Goal: Find specific page/section: Find specific page/section

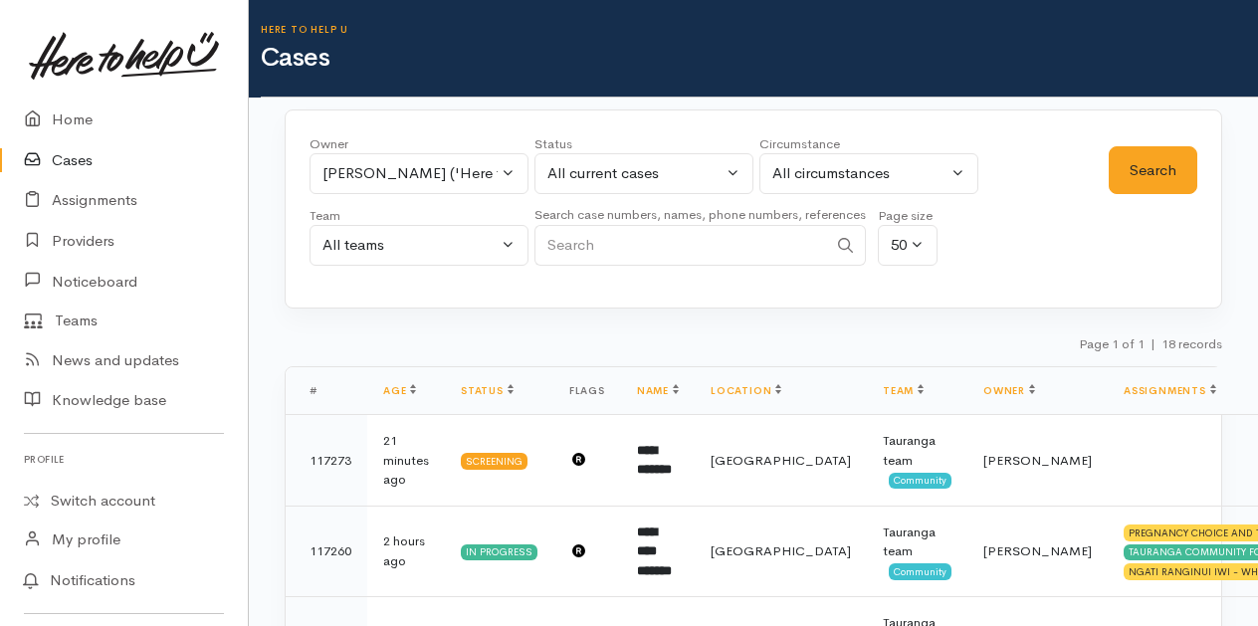
select select "435"
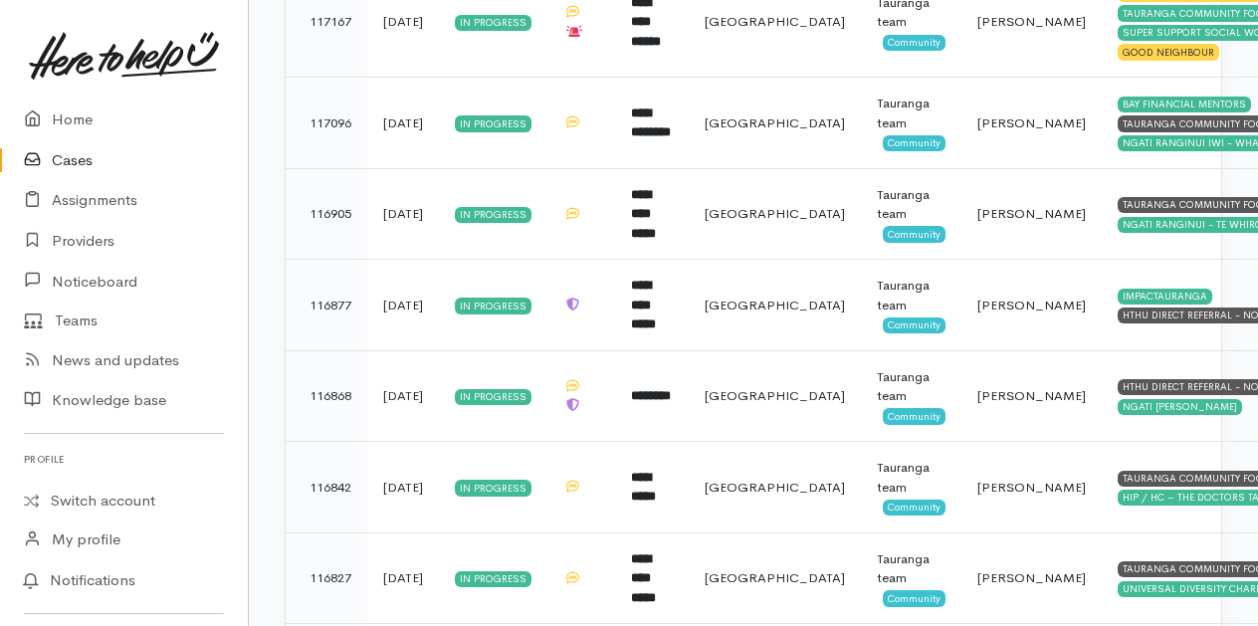
scroll to position [701, 0]
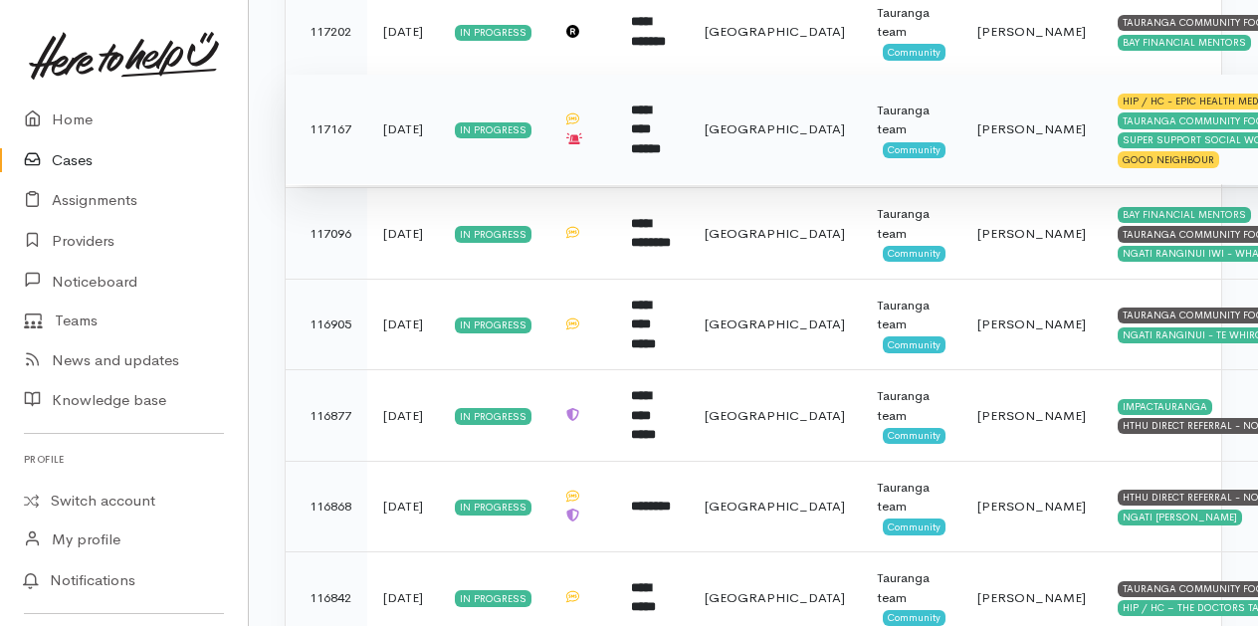
click at [661, 117] on b "**********" at bounding box center [646, 129] width 30 height 52
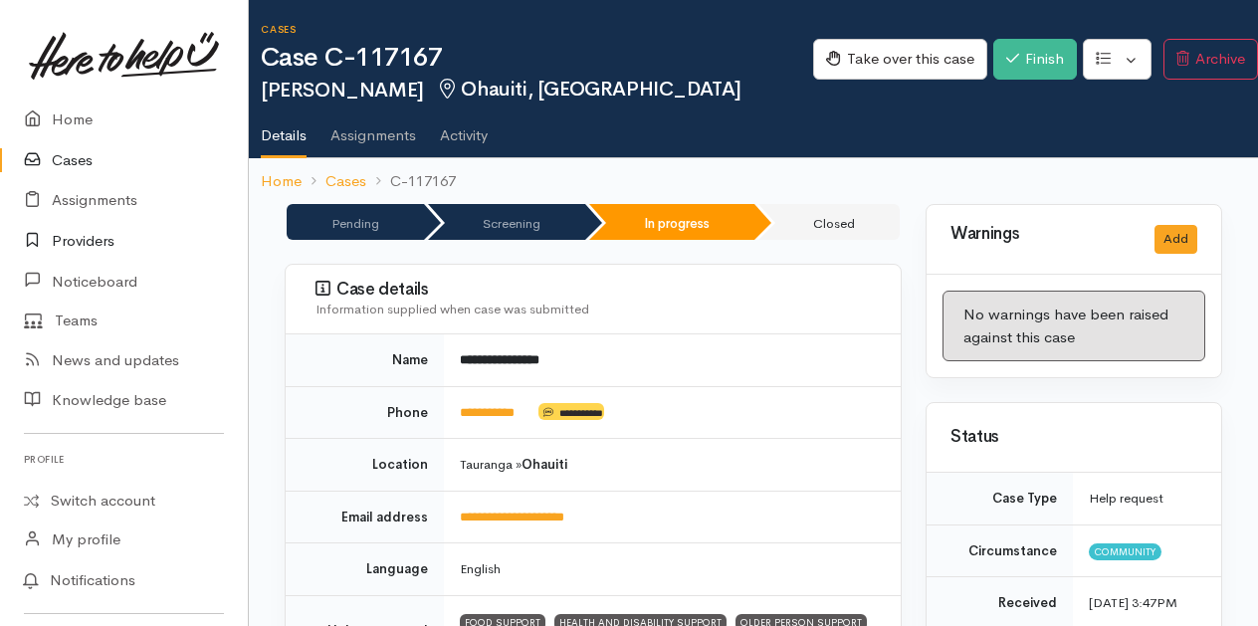
click at [79, 238] on link "Providers" at bounding box center [124, 241] width 248 height 41
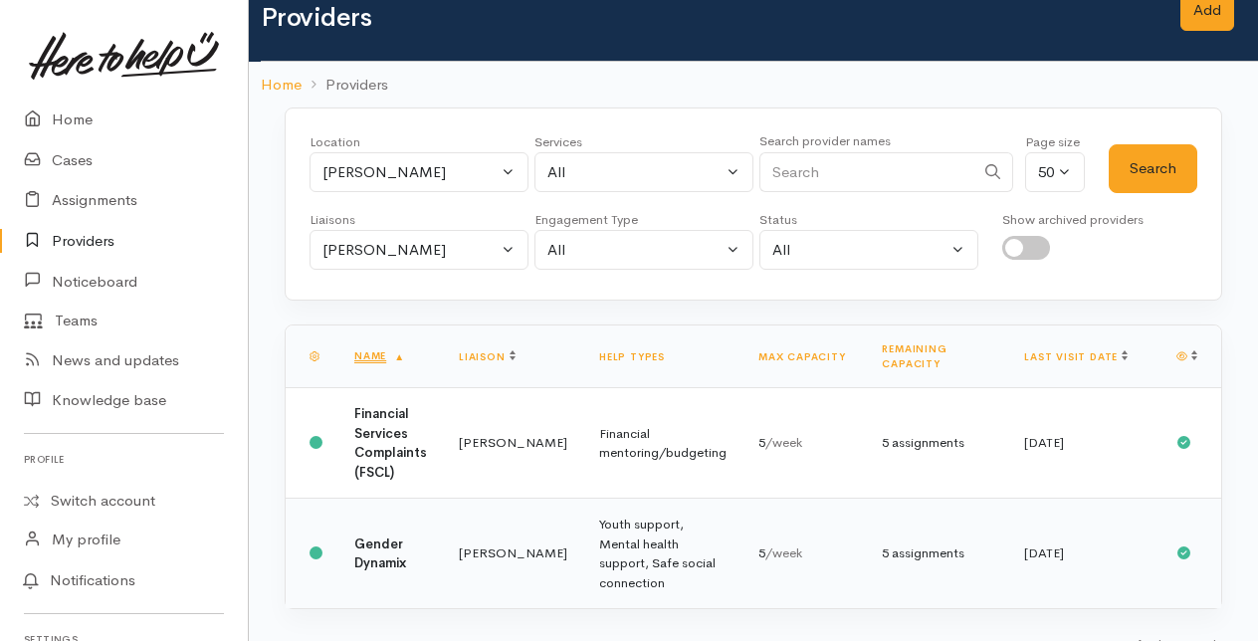
scroll to position [62, 0]
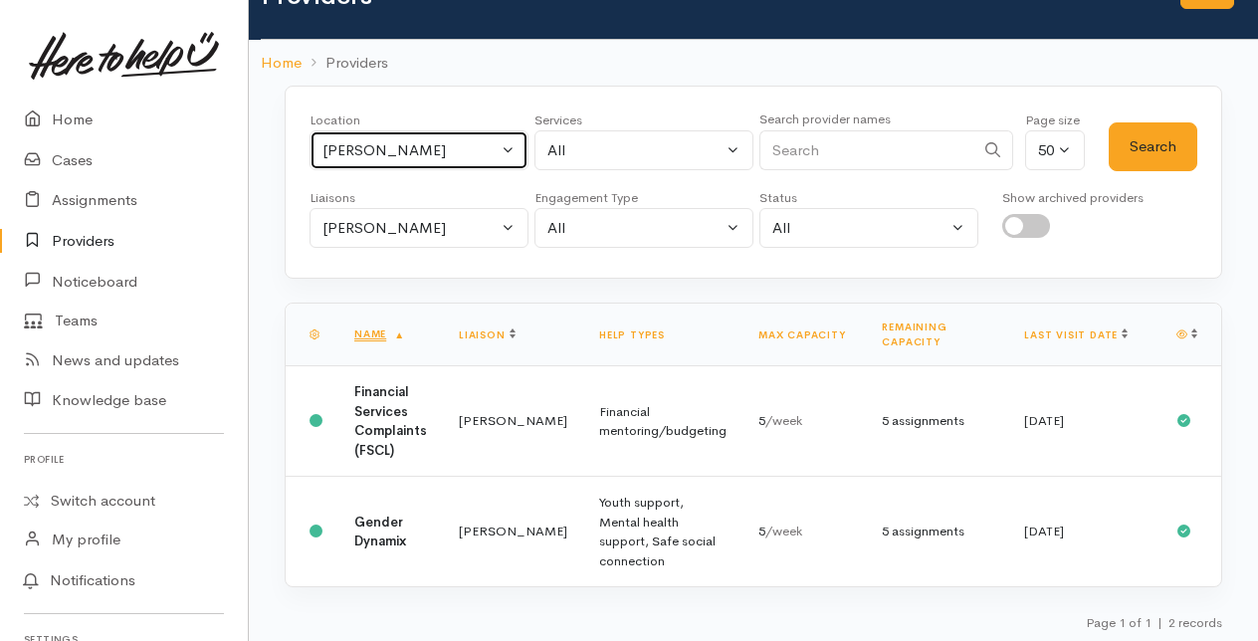
click at [510, 141] on button "[PERSON_NAME]" at bounding box center [418, 150] width 219 height 41
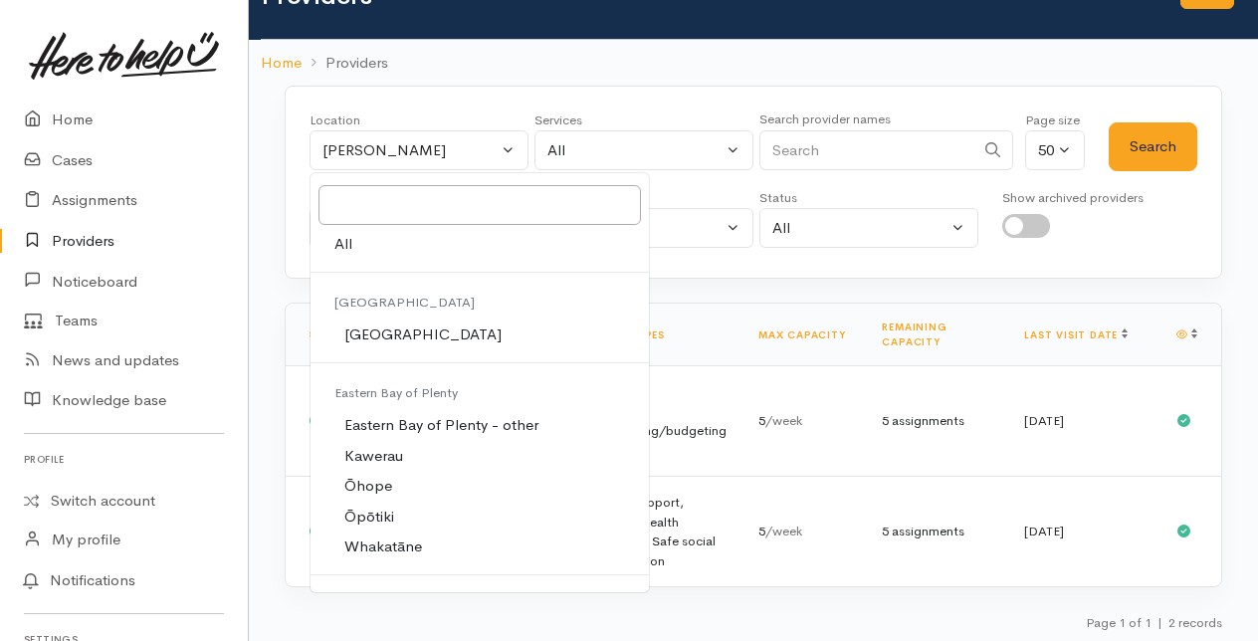
click at [366, 239] on link "All" at bounding box center [479, 244] width 338 height 31
select select "-1"
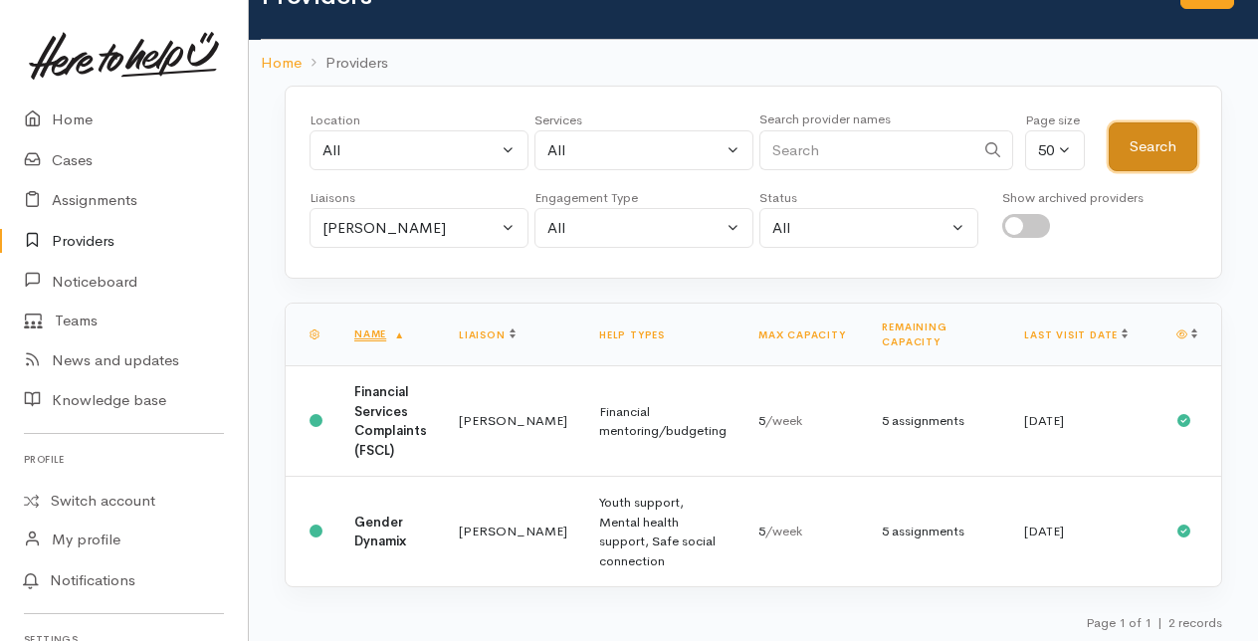
click at [1174, 127] on button "Search" at bounding box center [1152, 146] width 89 height 49
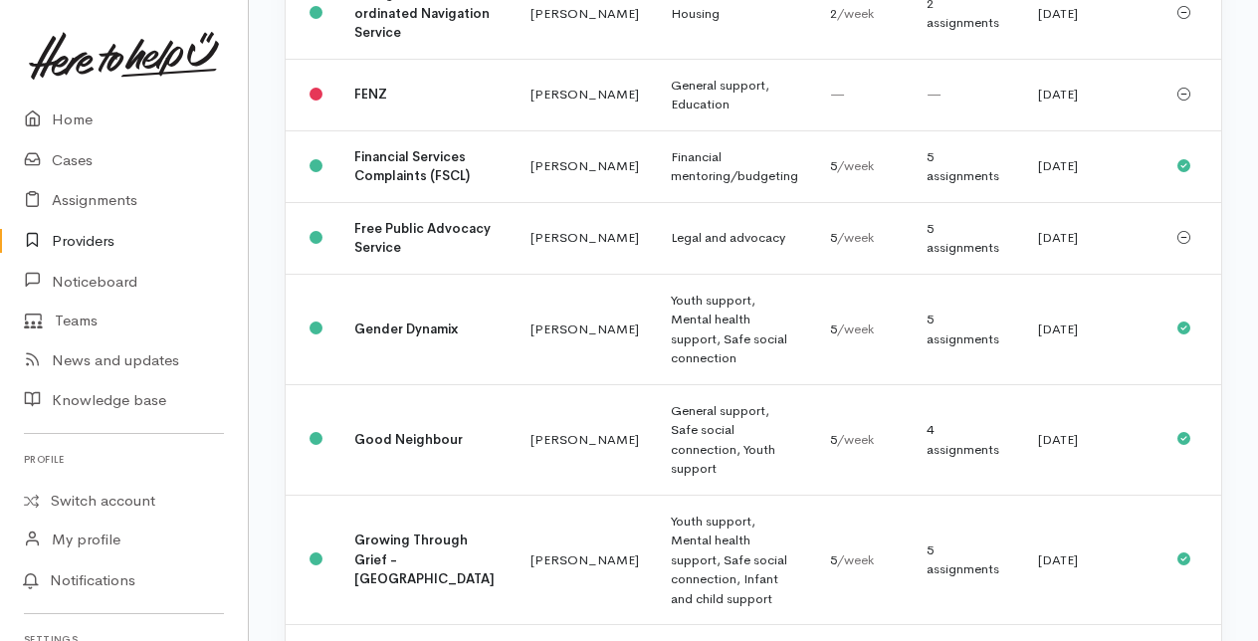
scroll to position [995, 0]
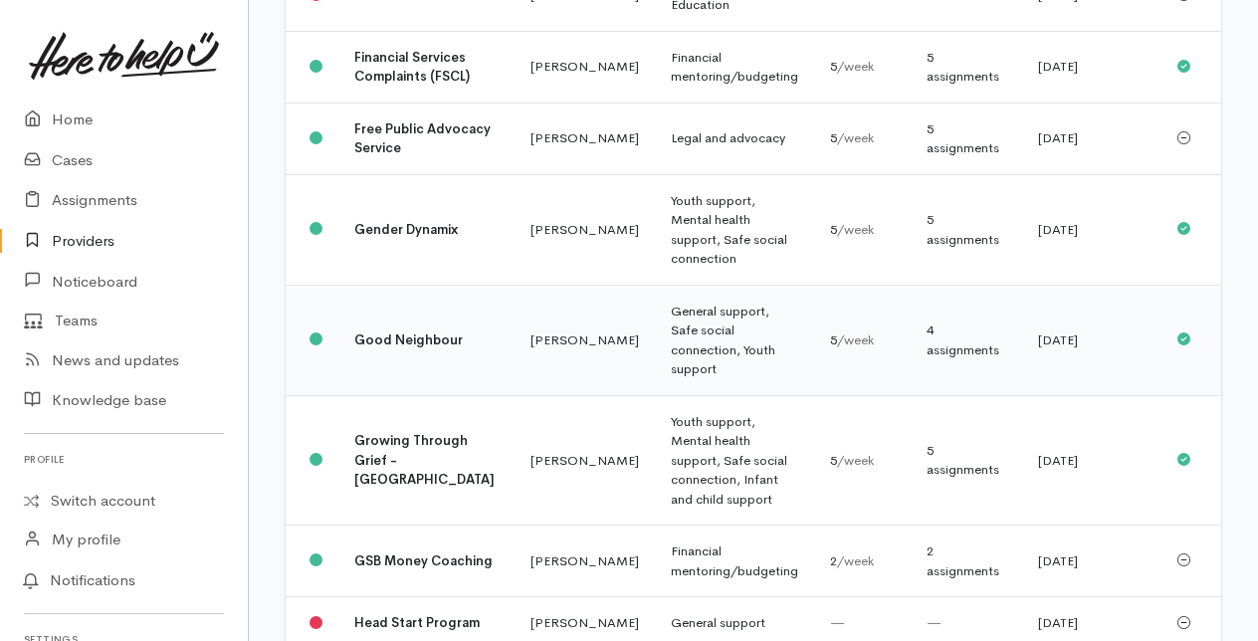
click at [374, 348] on b "Good Neighbour" at bounding box center [408, 339] width 108 height 17
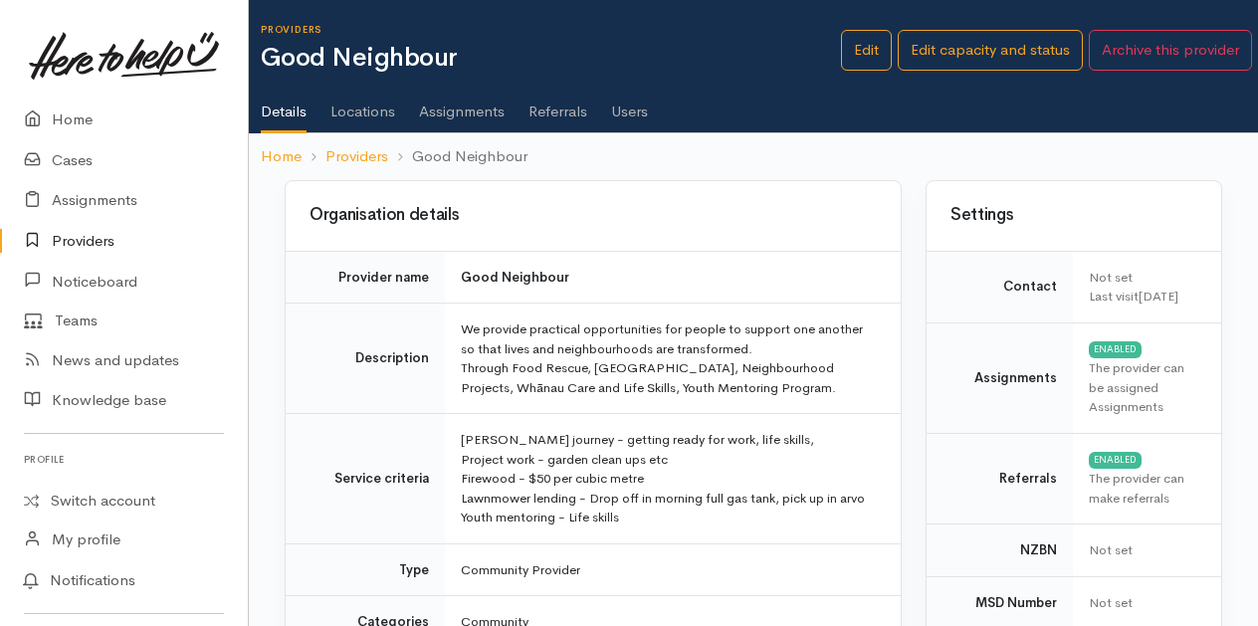
click at [645, 96] on link "Users" at bounding box center [629, 105] width 37 height 56
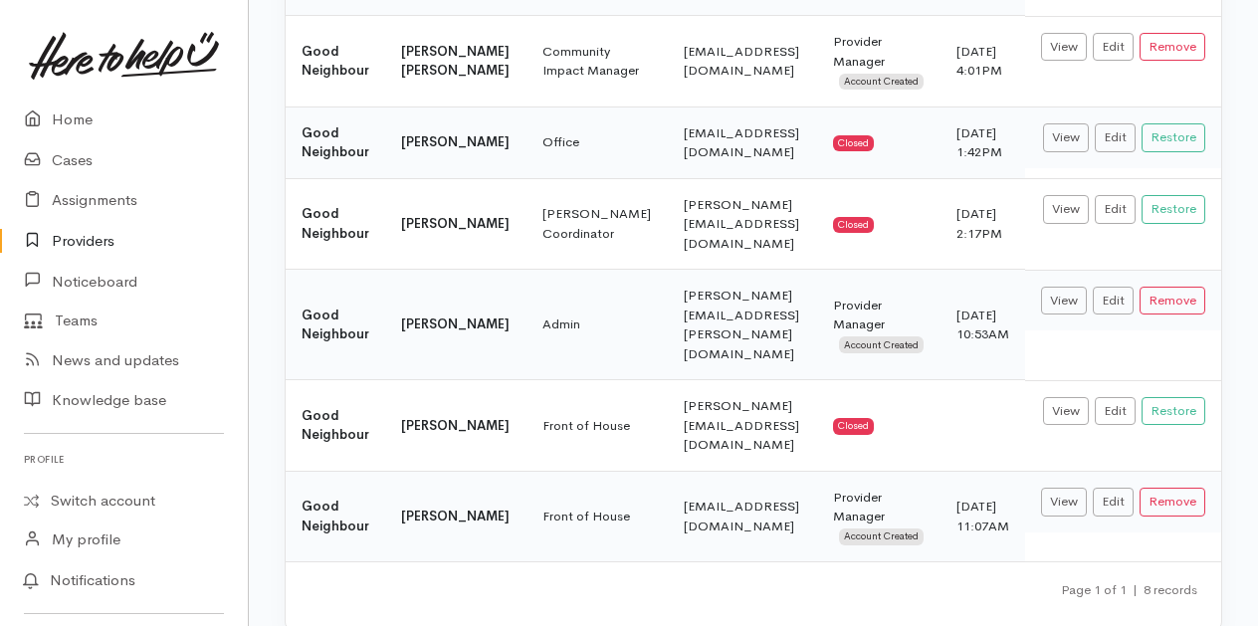
scroll to position [463, 0]
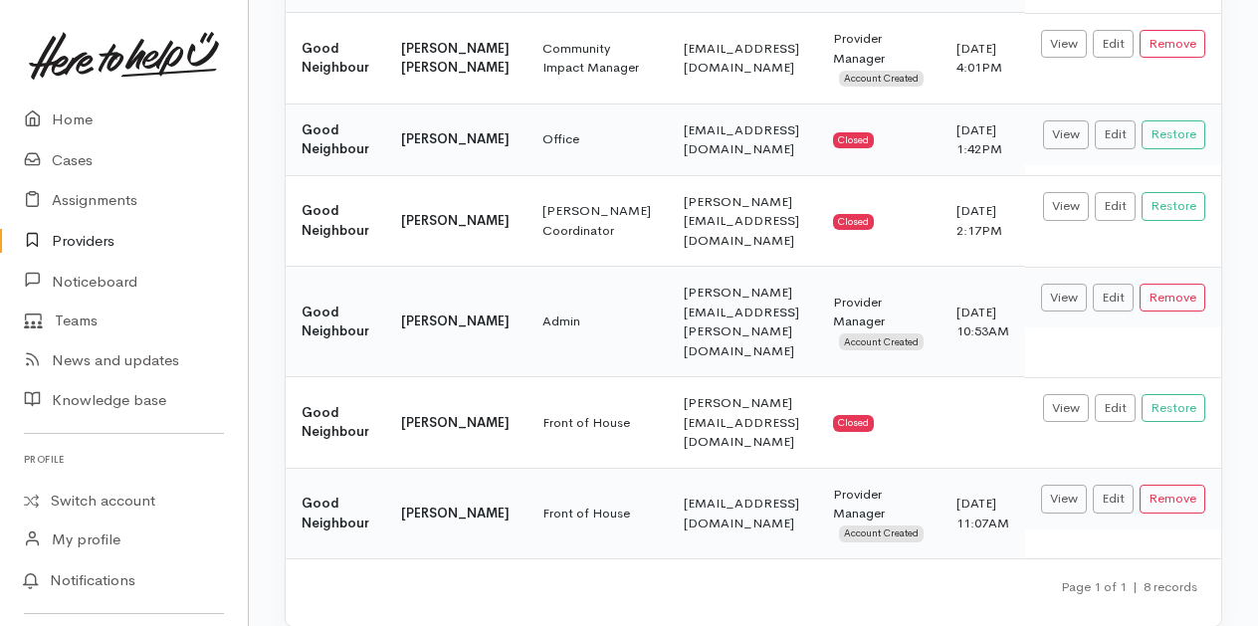
click at [92, 235] on link "Providers" at bounding box center [124, 241] width 248 height 41
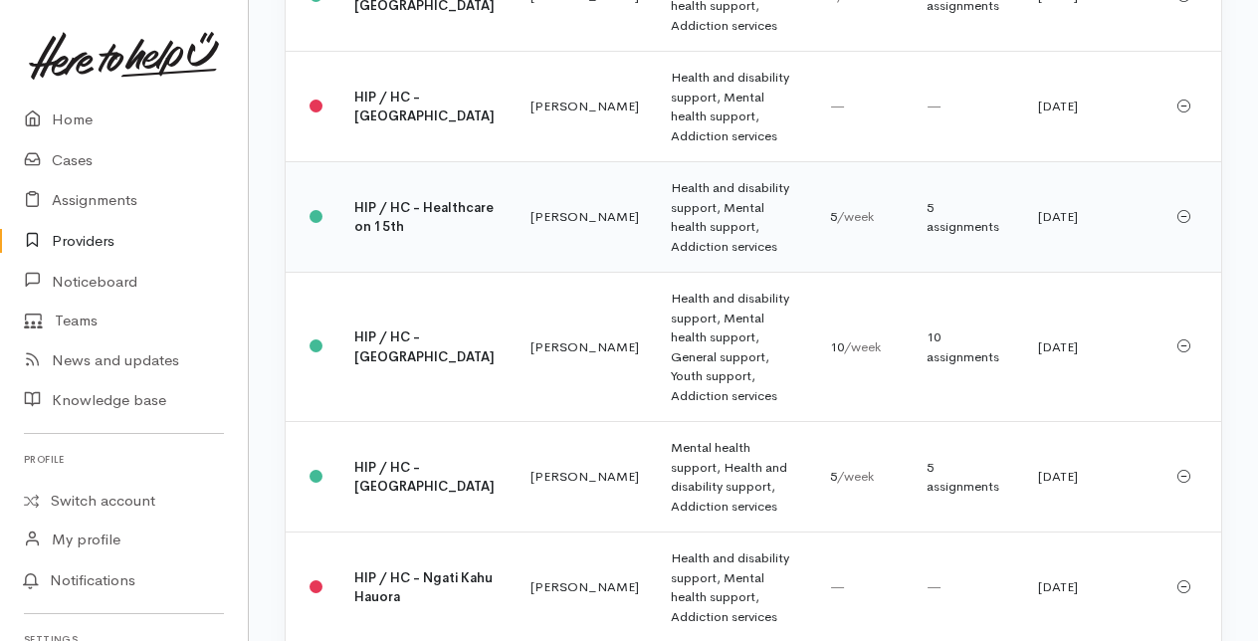
scroll to position [2686, 0]
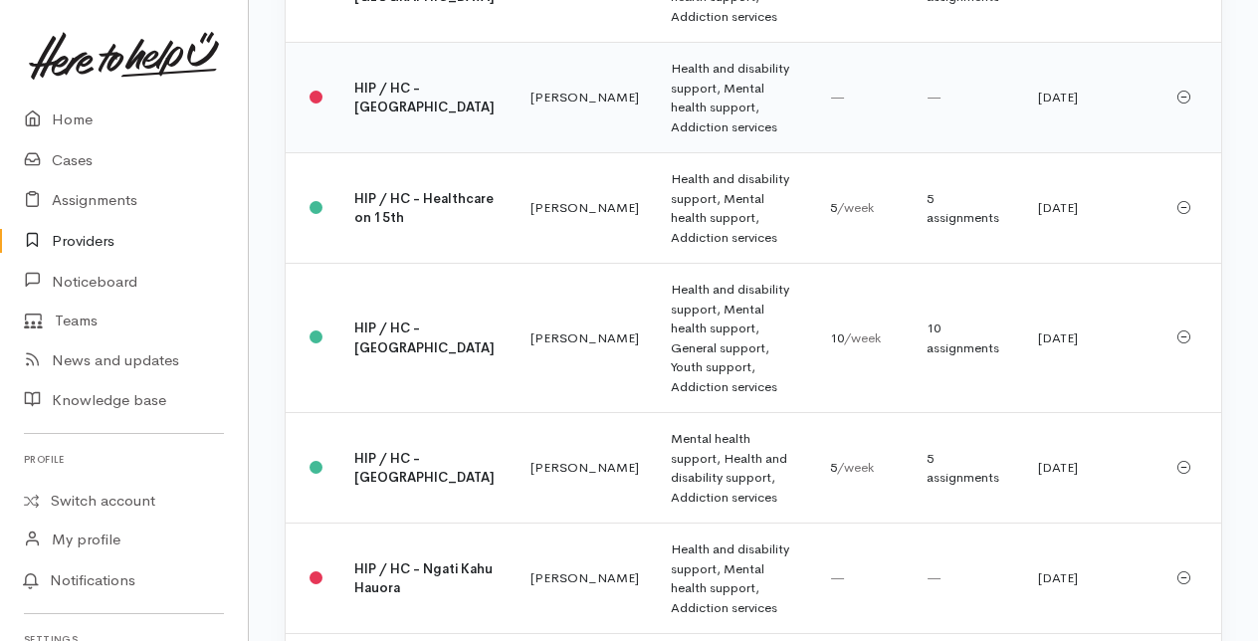
click at [361, 116] on b "HIP / HC - Hairini Medical Centre" at bounding box center [424, 98] width 140 height 37
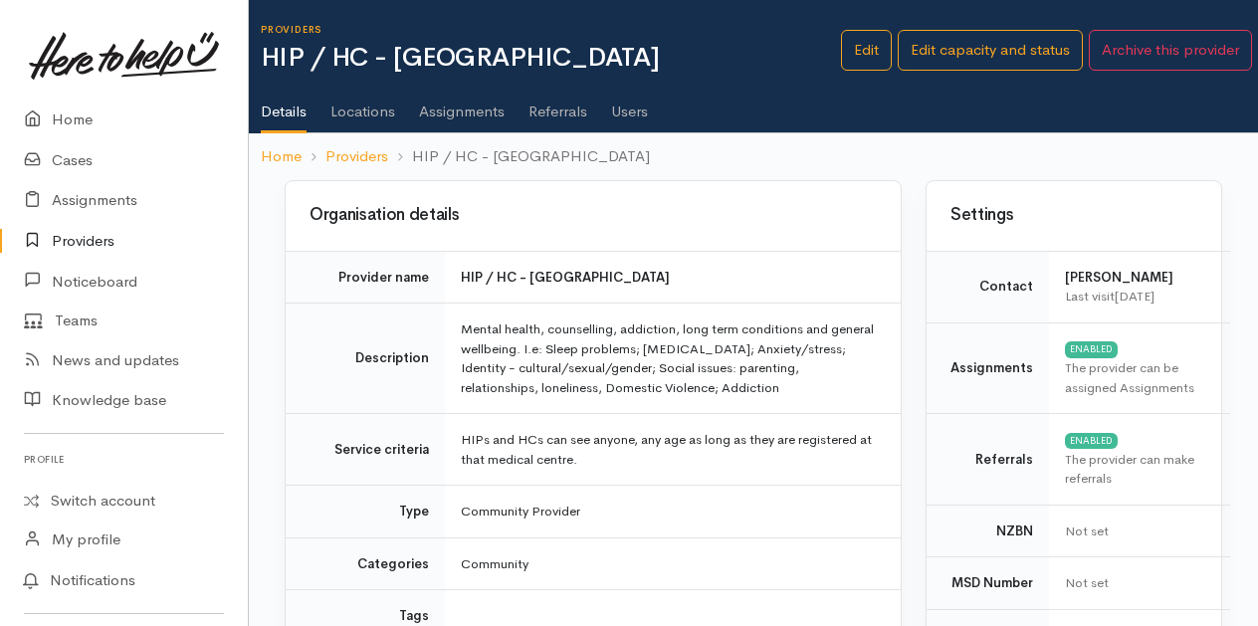
click at [632, 111] on link "Users" at bounding box center [629, 105] width 37 height 56
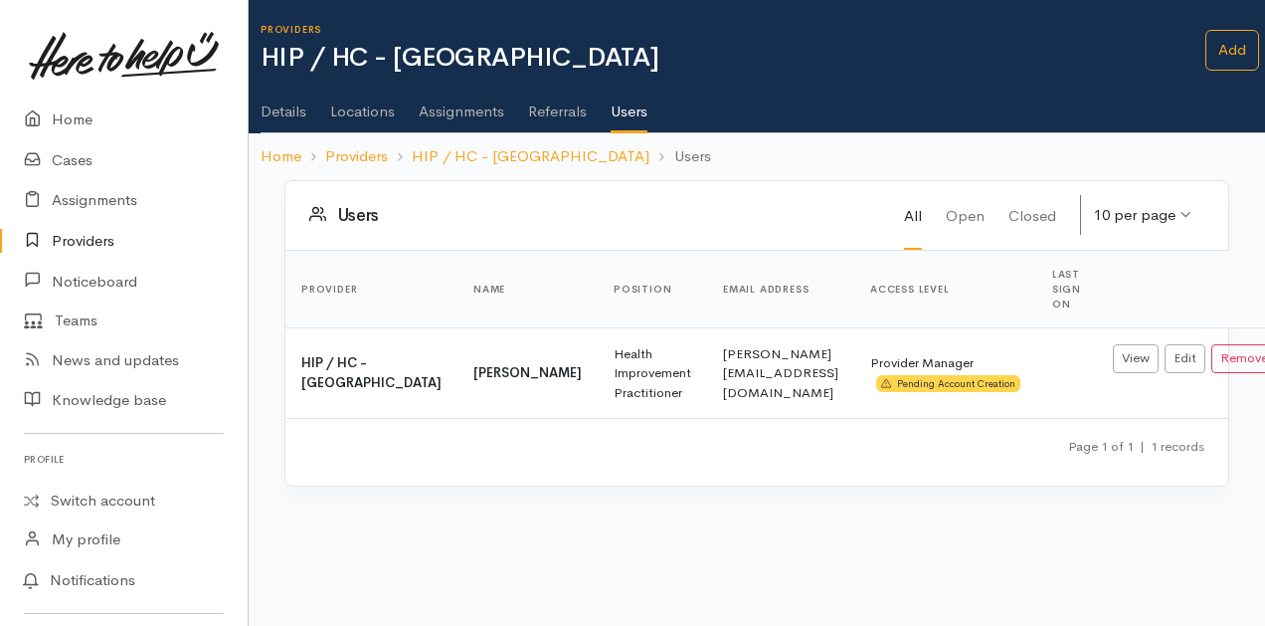
click at [78, 232] on link "Providers" at bounding box center [124, 241] width 248 height 41
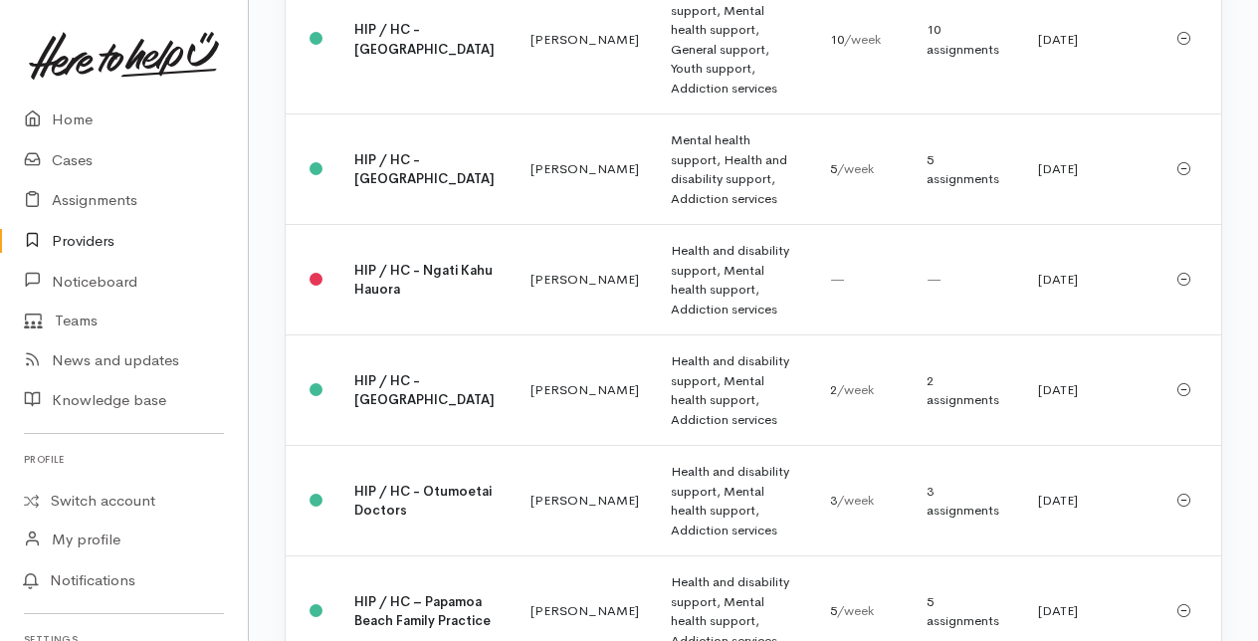
scroll to position [3084, 0]
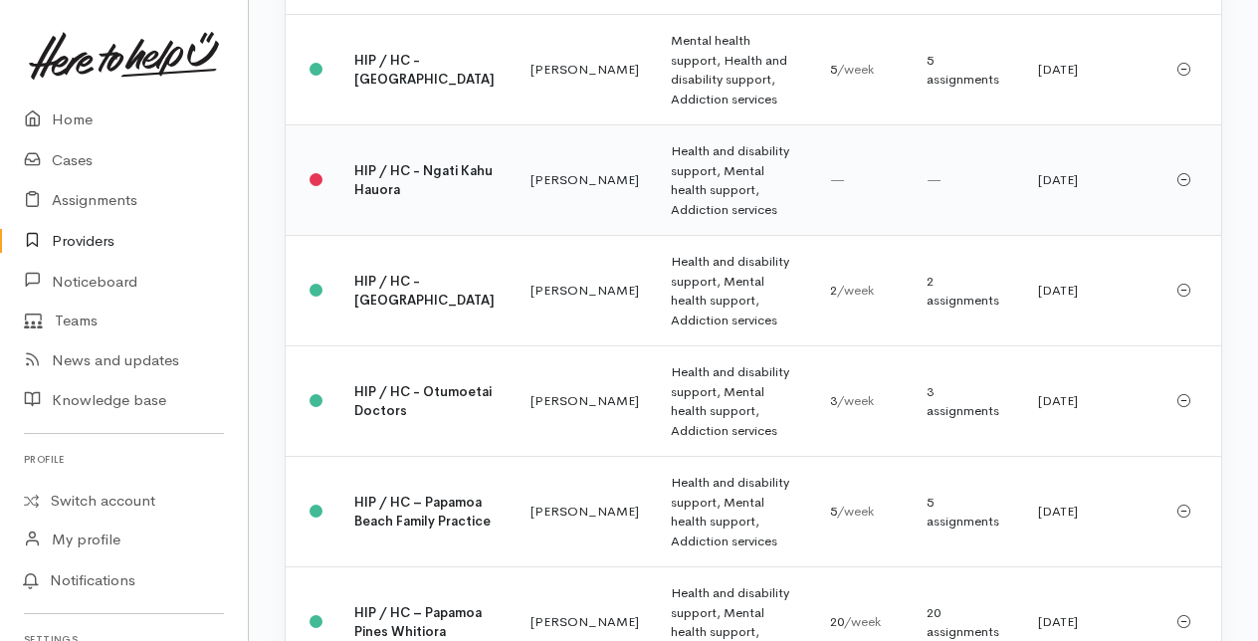
click at [386, 199] on b "HIP / HC - Ngati Kahu Hauora" at bounding box center [423, 180] width 138 height 37
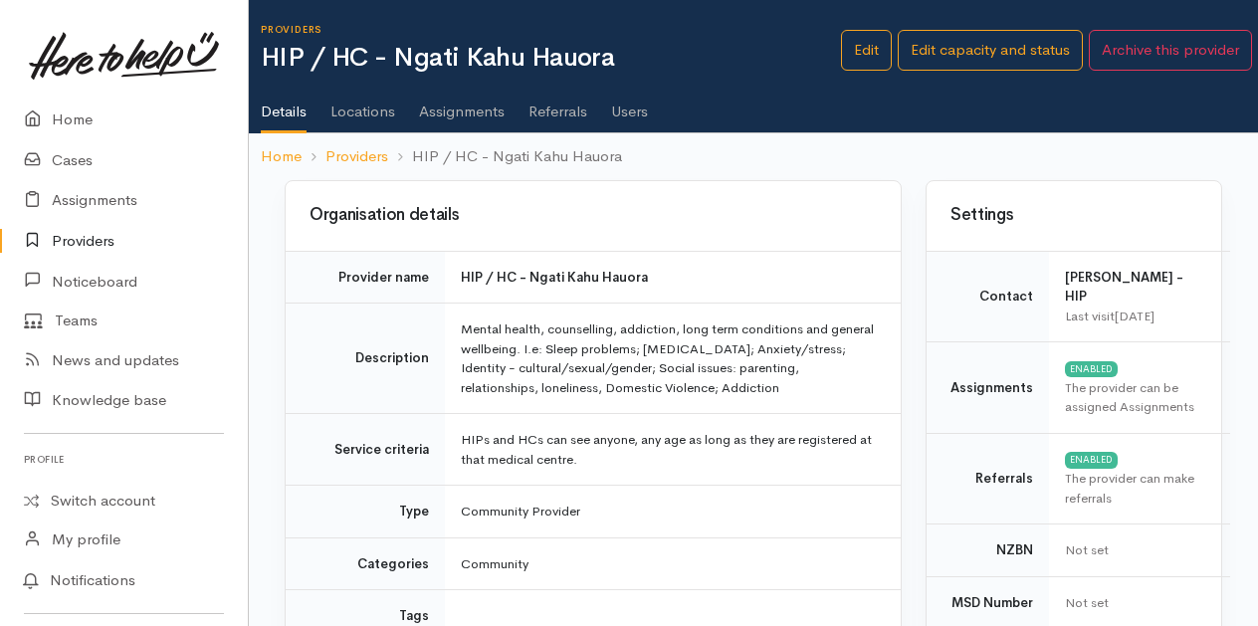
click at [631, 110] on link "Users" at bounding box center [629, 105] width 37 height 56
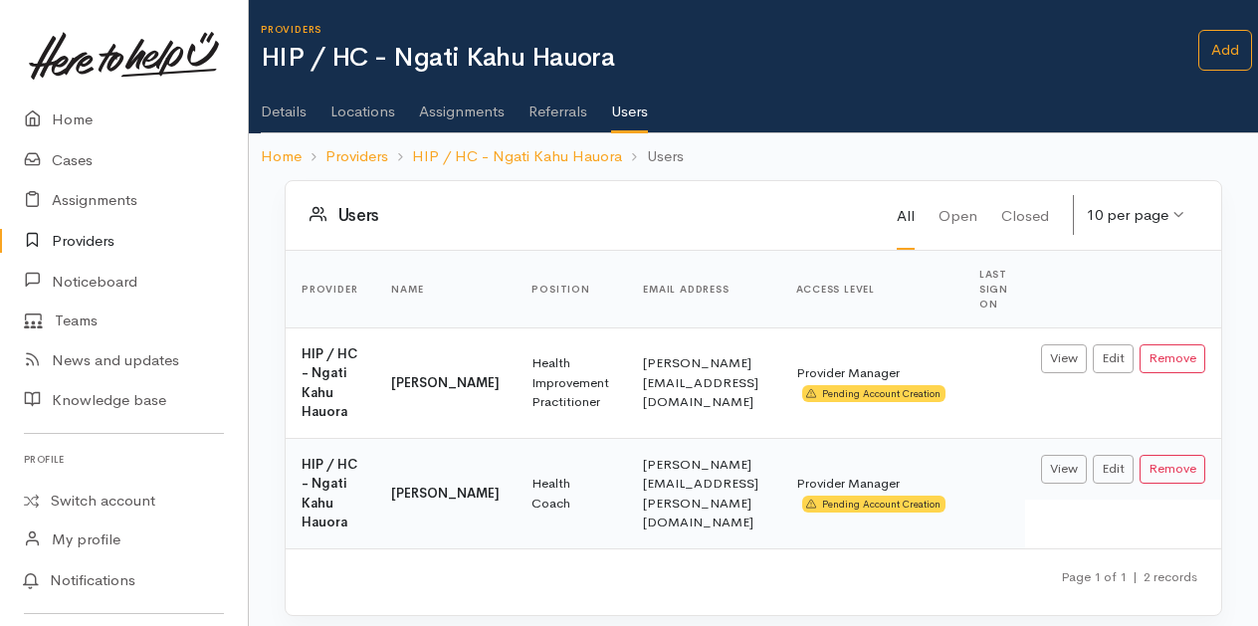
click at [79, 243] on link "Providers" at bounding box center [124, 241] width 248 height 41
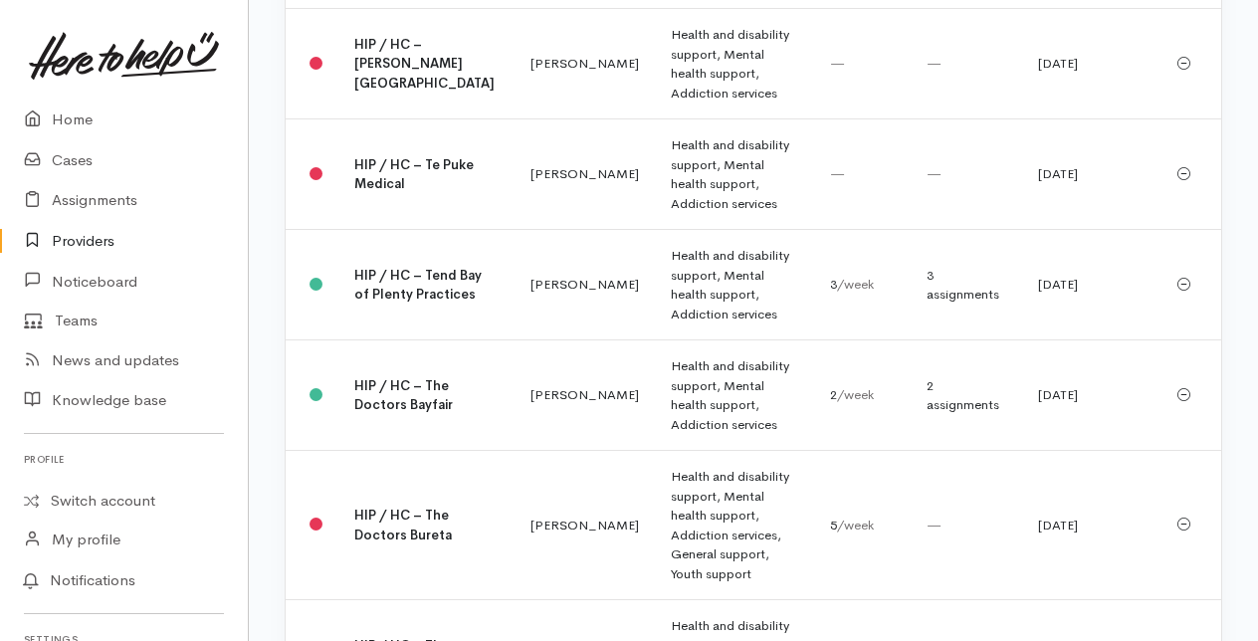
scroll to position [3780, 0]
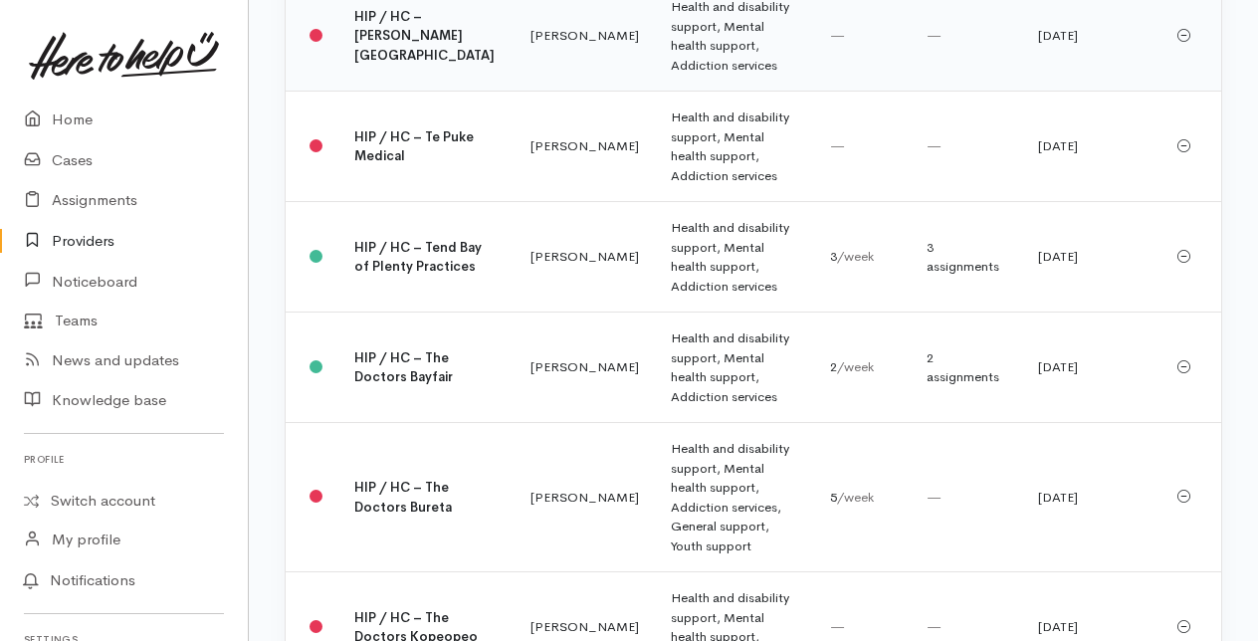
click at [378, 64] on b "HIP / HC – [PERSON_NAME][GEOGRAPHIC_DATA]" at bounding box center [424, 36] width 140 height 56
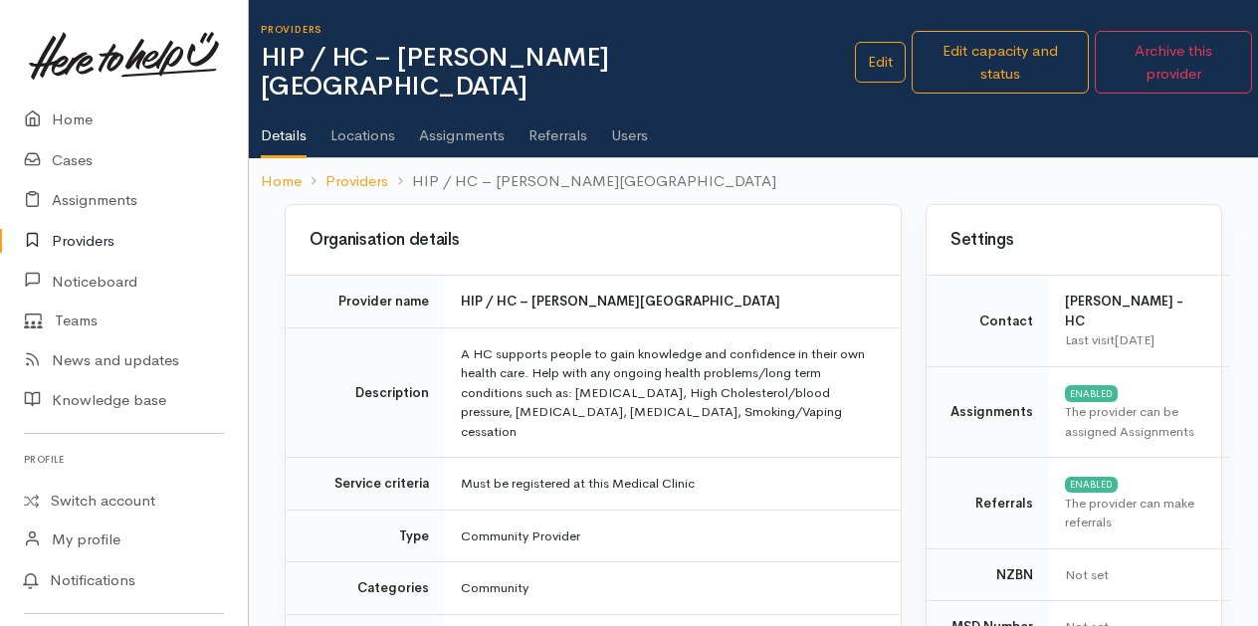
click at [621, 113] on link "Users" at bounding box center [629, 128] width 37 height 56
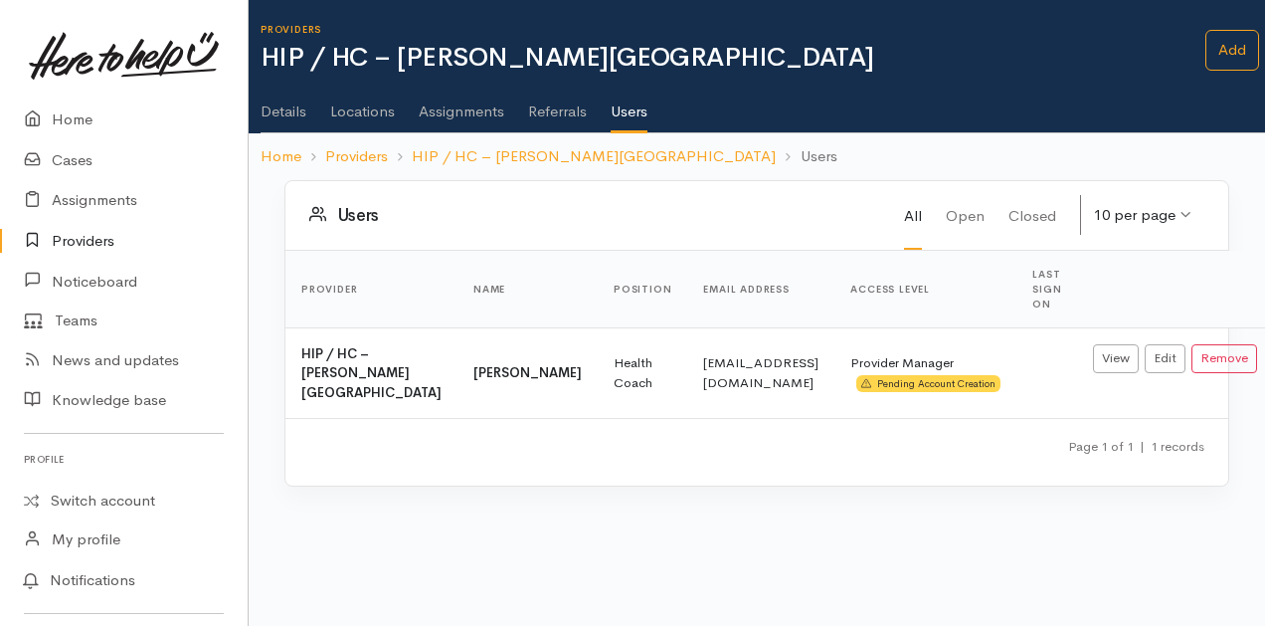
click at [86, 239] on link "Providers" at bounding box center [124, 241] width 248 height 41
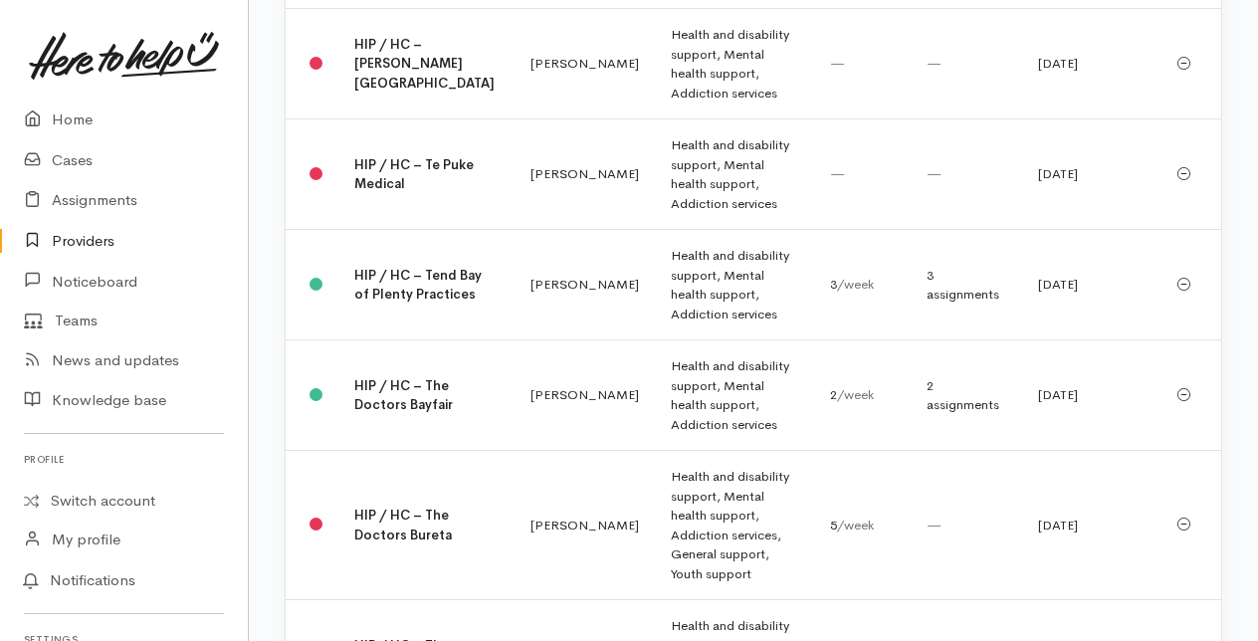
scroll to position [3780, 0]
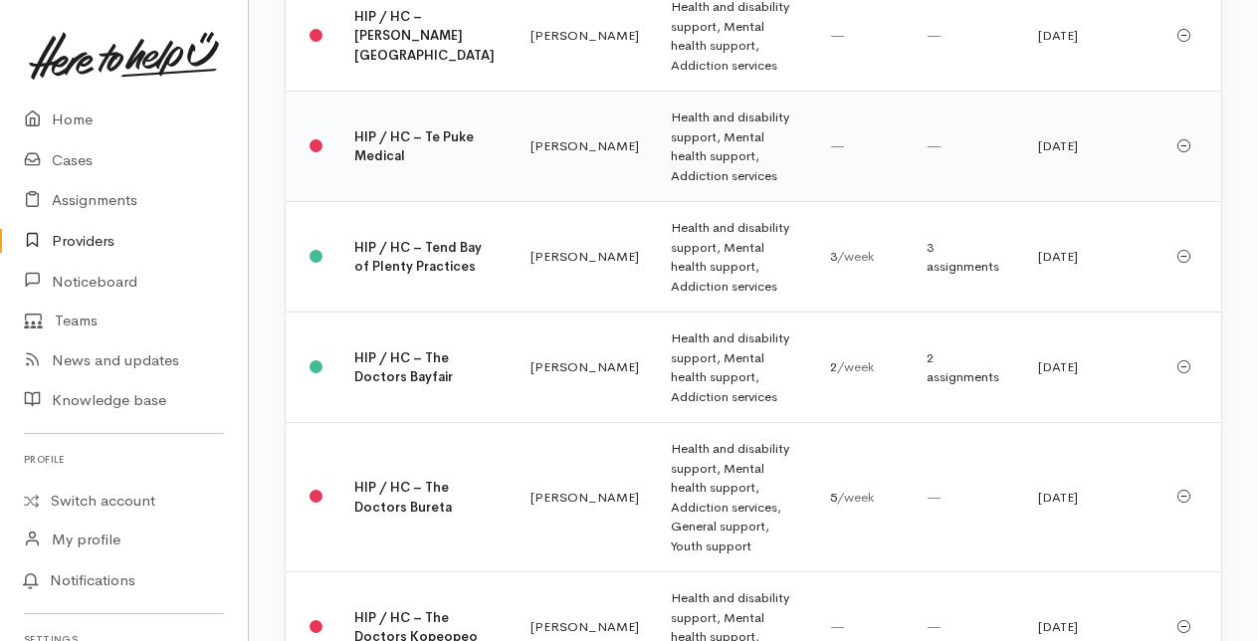
click at [412, 202] on td "HIP / HC – Te Puke Medical" at bounding box center [426, 147] width 176 height 110
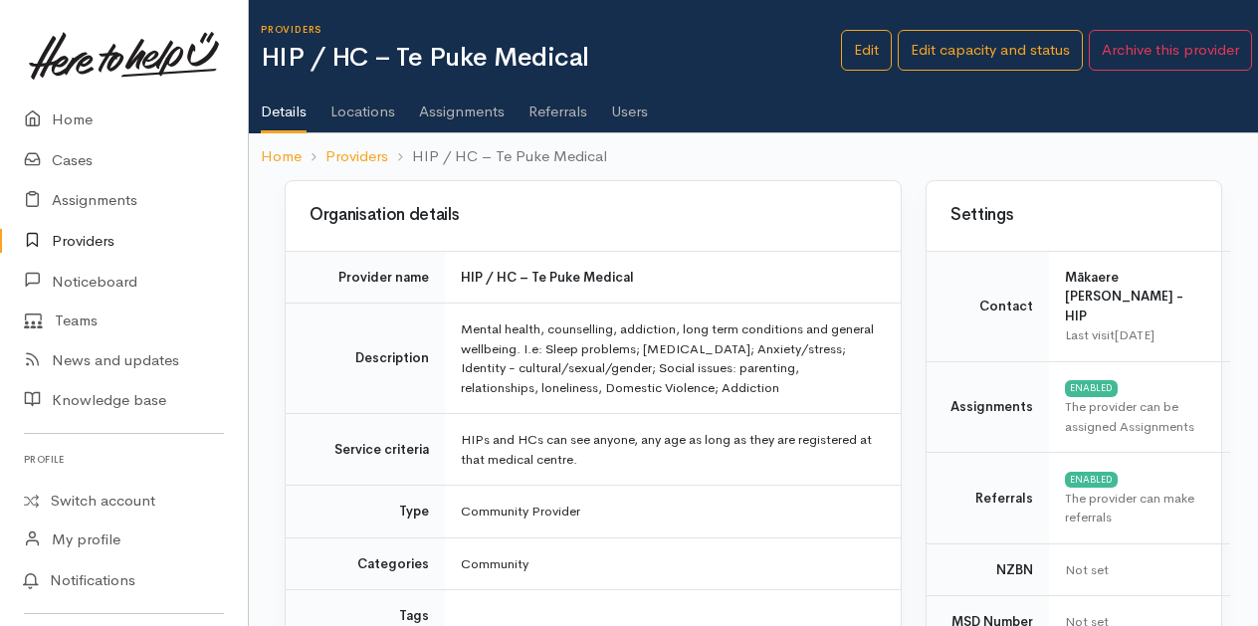
click at [634, 106] on link "Users" at bounding box center [629, 105] width 37 height 56
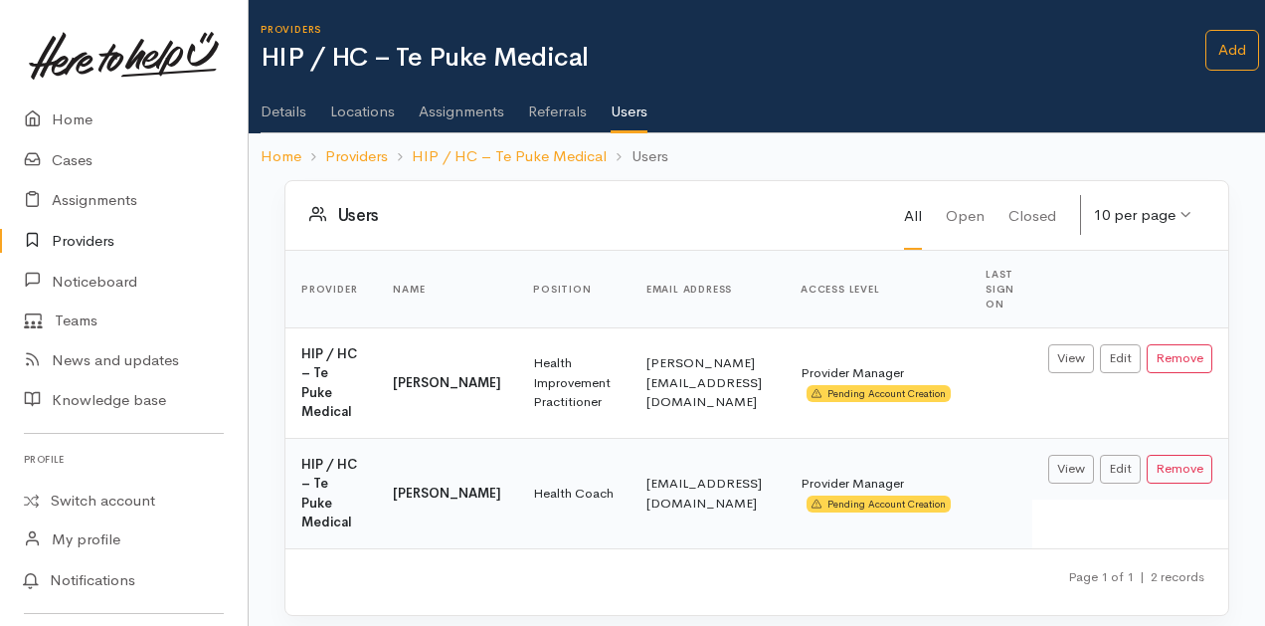
click at [82, 236] on link "Providers" at bounding box center [124, 241] width 248 height 41
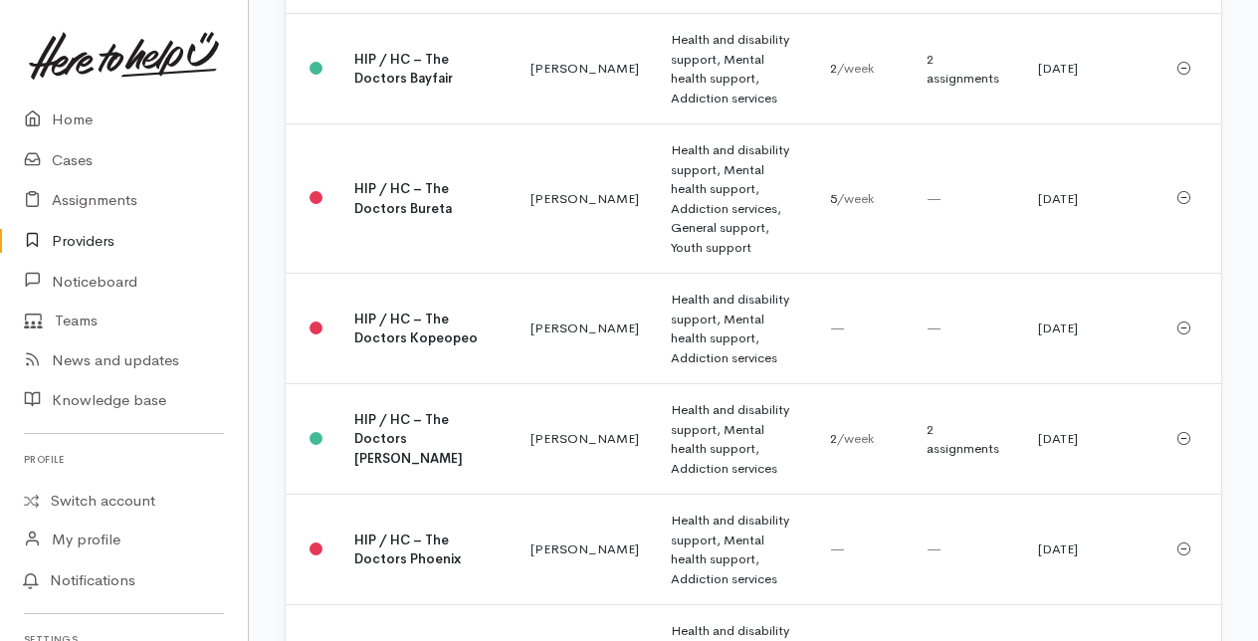
scroll to position [4178, 0]
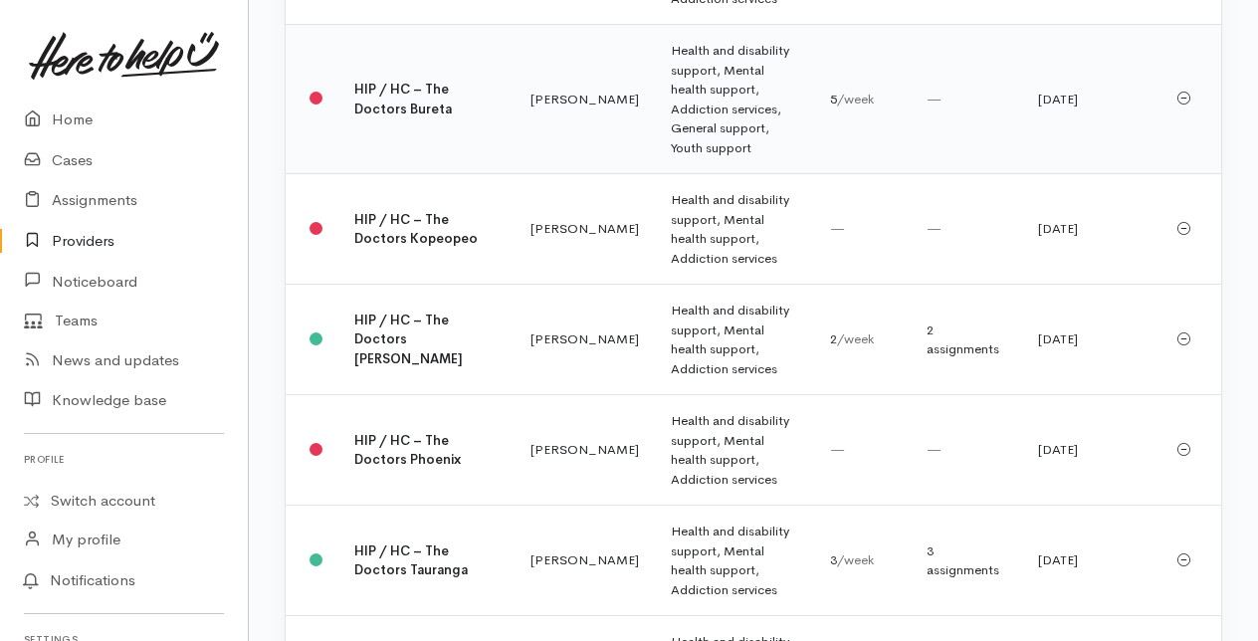
click at [383, 117] on b "HIP / HC – The Doctors Bureta" at bounding box center [402, 99] width 97 height 37
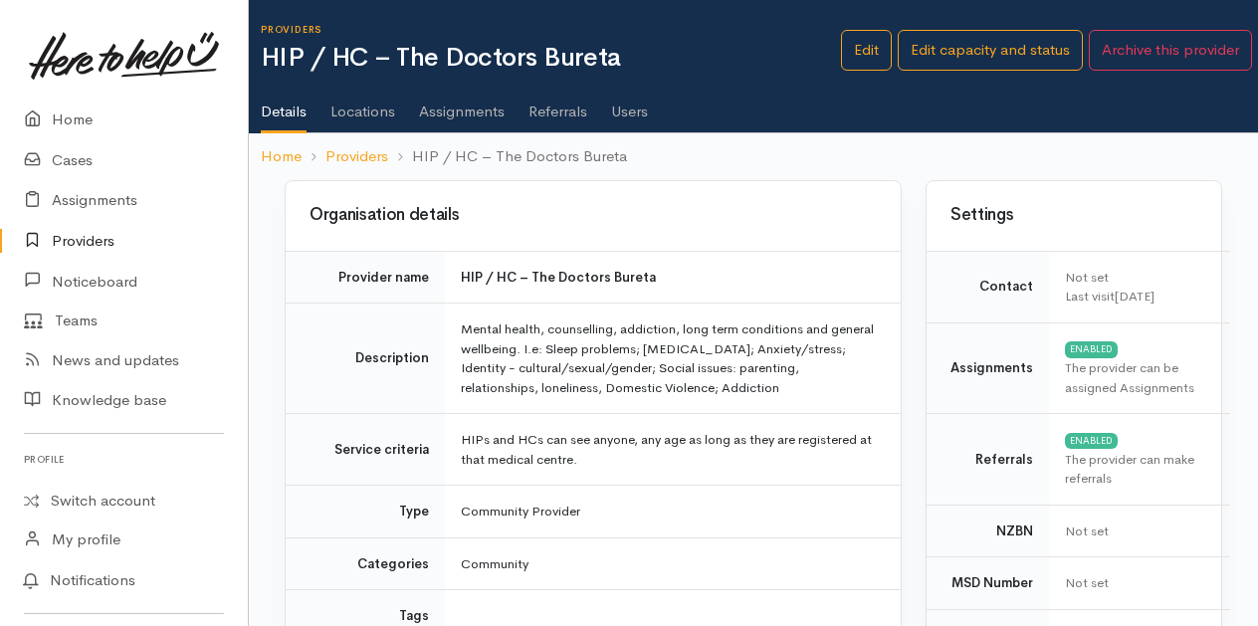
click at [638, 107] on link "Users" at bounding box center [629, 105] width 37 height 56
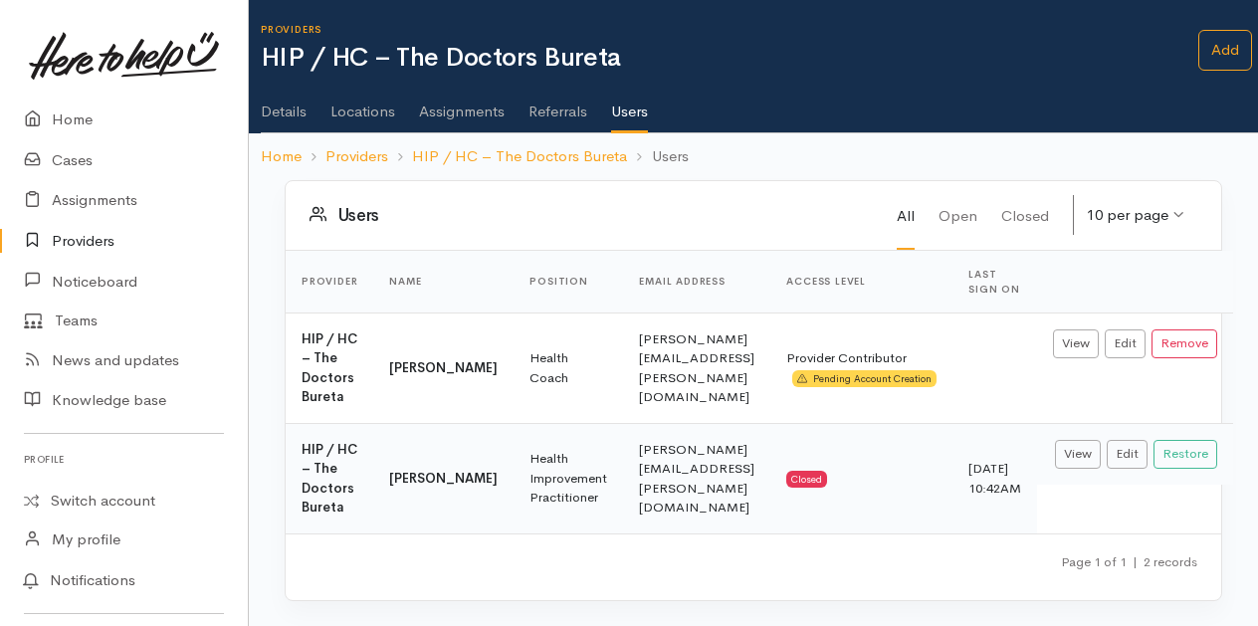
click at [93, 241] on link "Providers" at bounding box center [124, 241] width 248 height 41
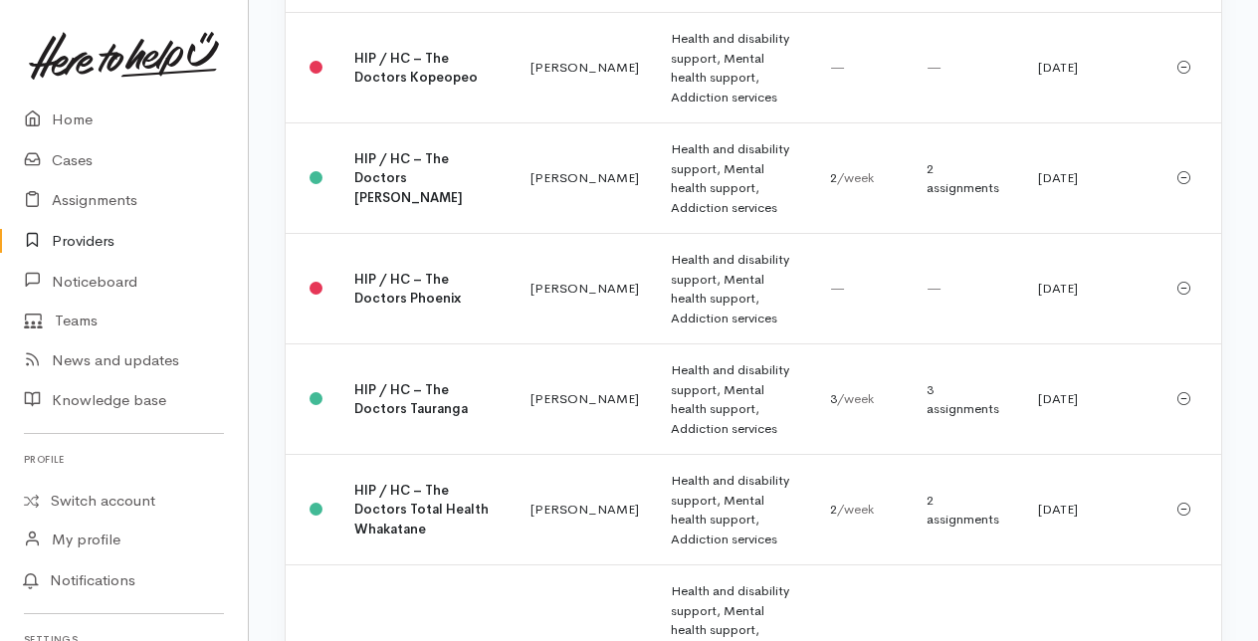
scroll to position [4377, 0]
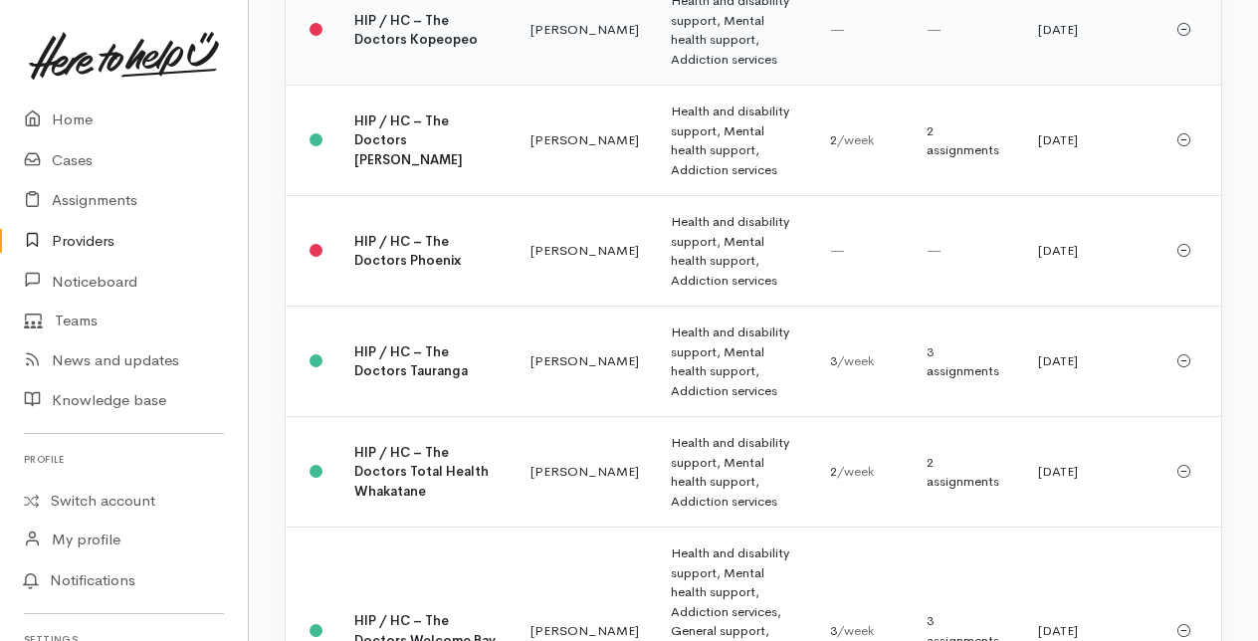
click at [368, 49] on b "HIP / HC – The Doctors Kopeopeo" at bounding box center [415, 30] width 123 height 37
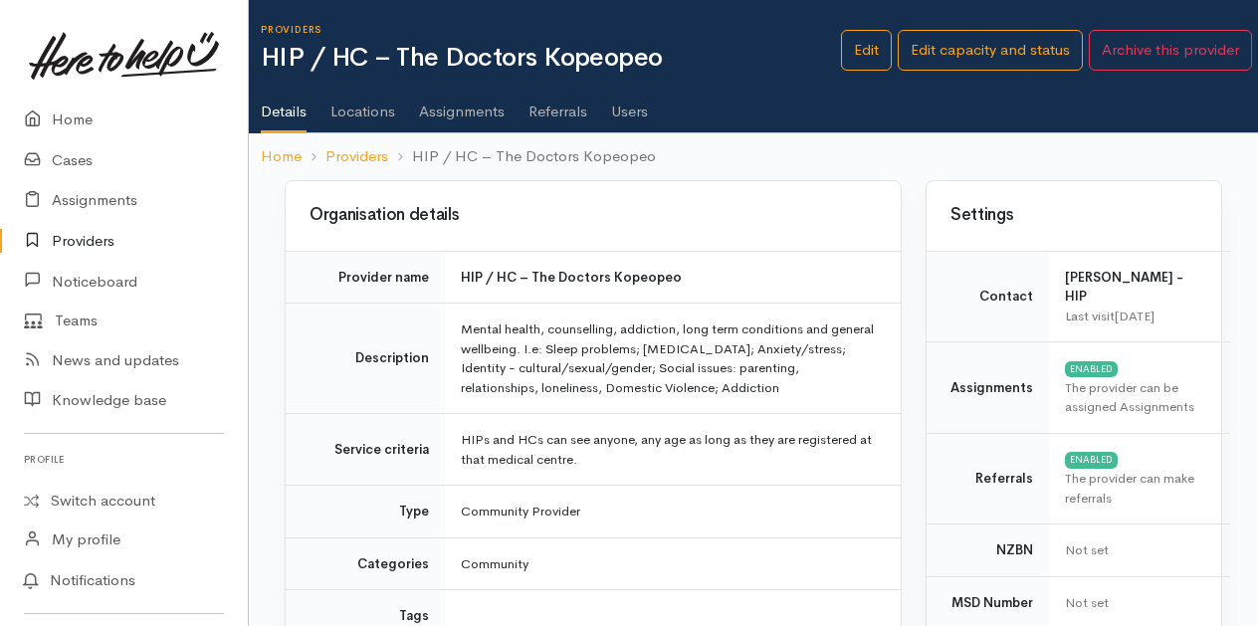
click at [618, 107] on link "Users" at bounding box center [629, 105] width 37 height 56
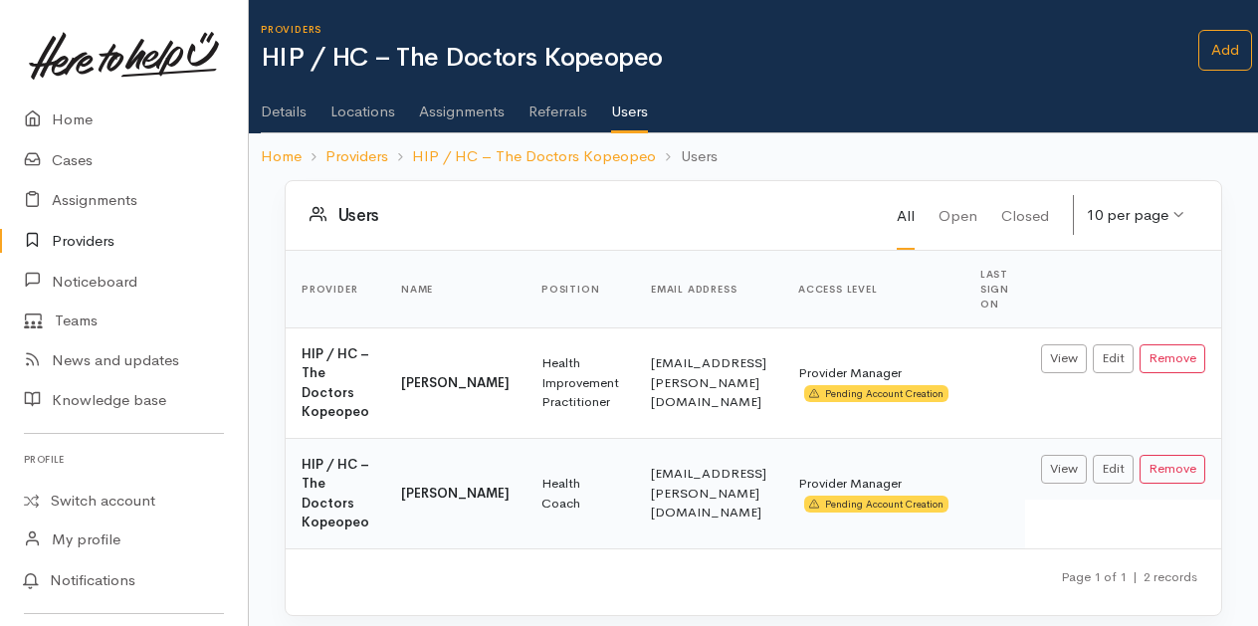
click at [90, 238] on link "Providers" at bounding box center [124, 241] width 248 height 41
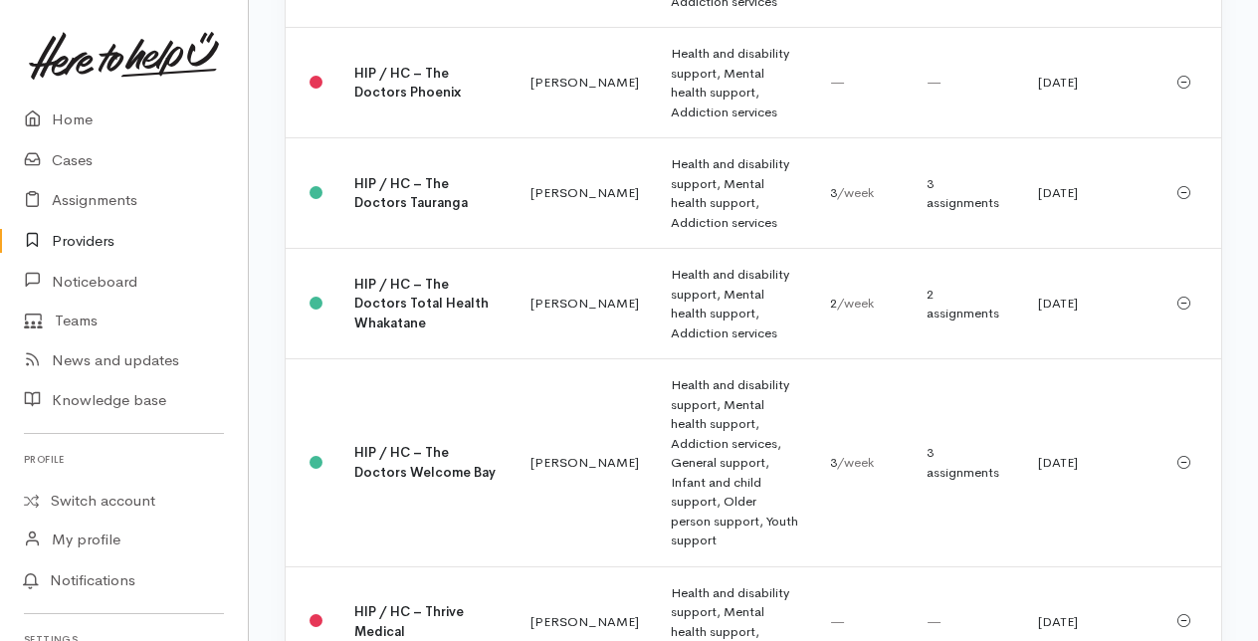
scroll to position [4576, 0]
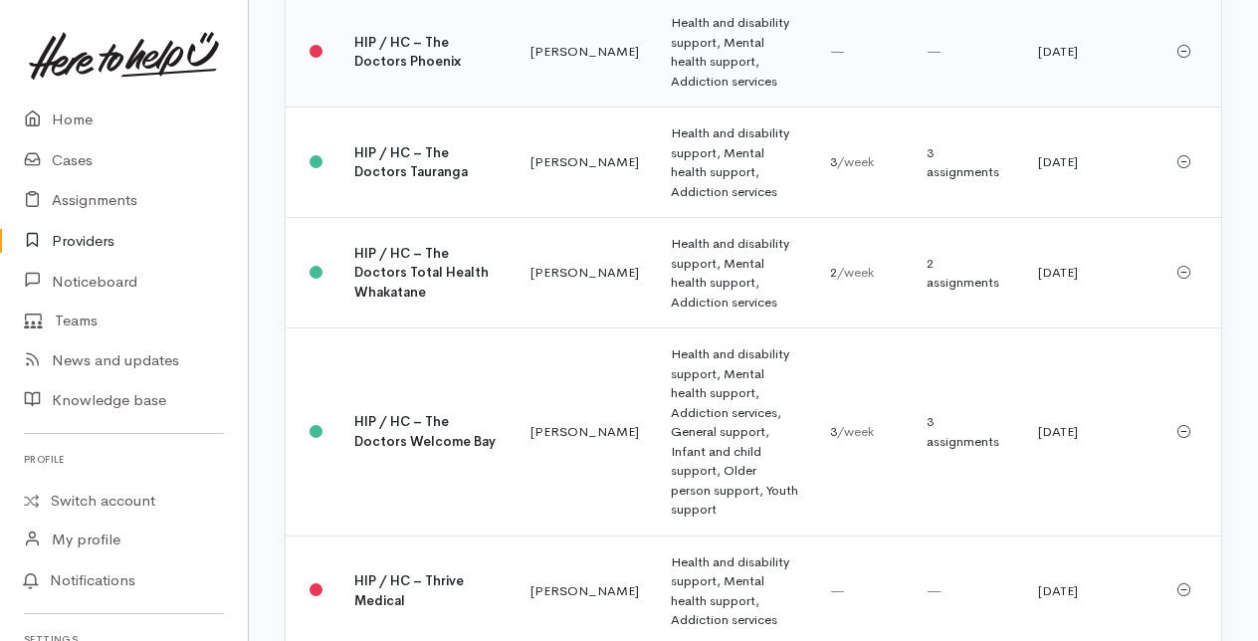
click at [384, 107] on td "HIP / HC – The Doctors Phoenix" at bounding box center [426, 52] width 176 height 110
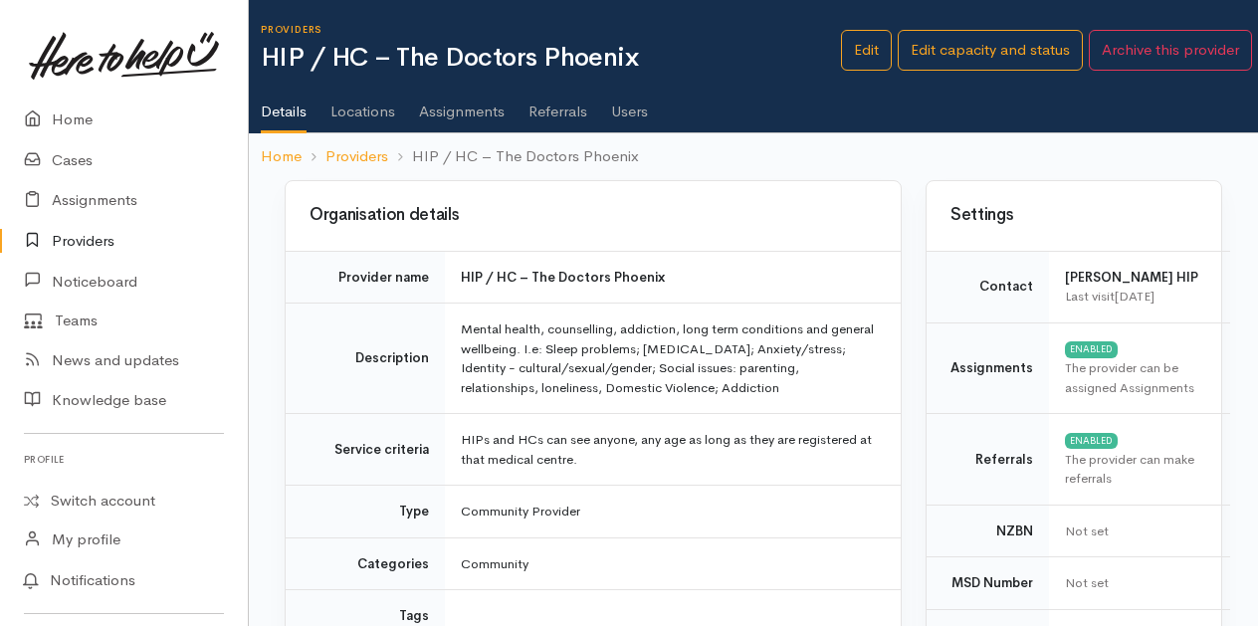
click at [645, 108] on link "Users" at bounding box center [629, 105] width 37 height 56
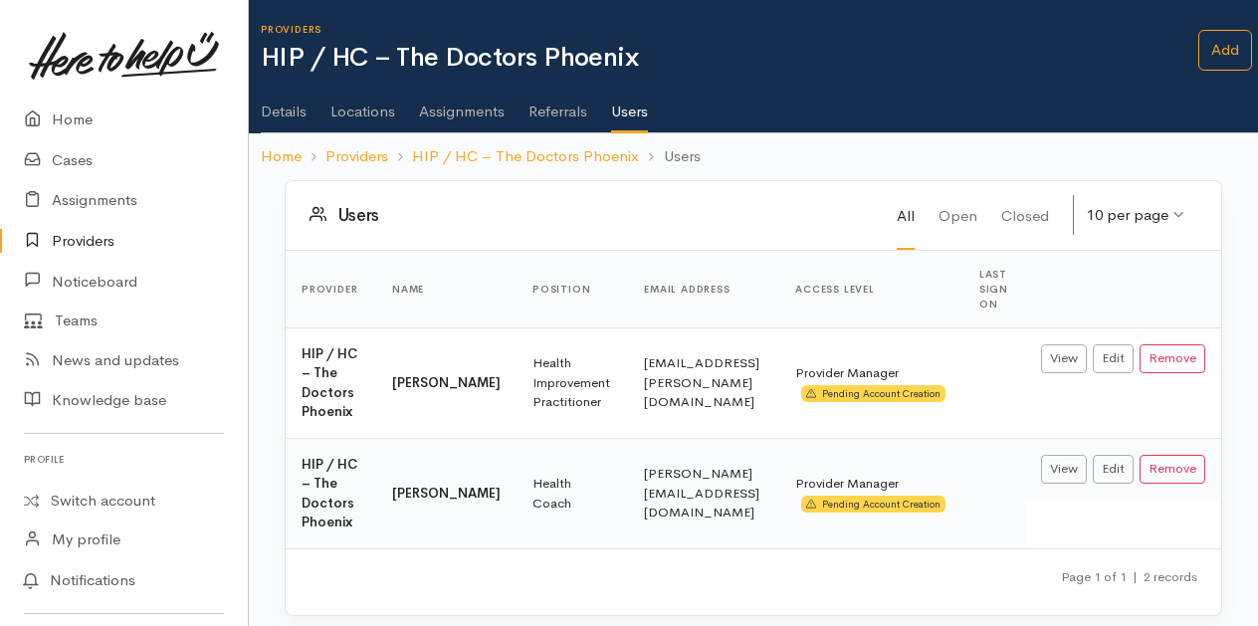
click at [86, 239] on link "Providers" at bounding box center [124, 241] width 248 height 41
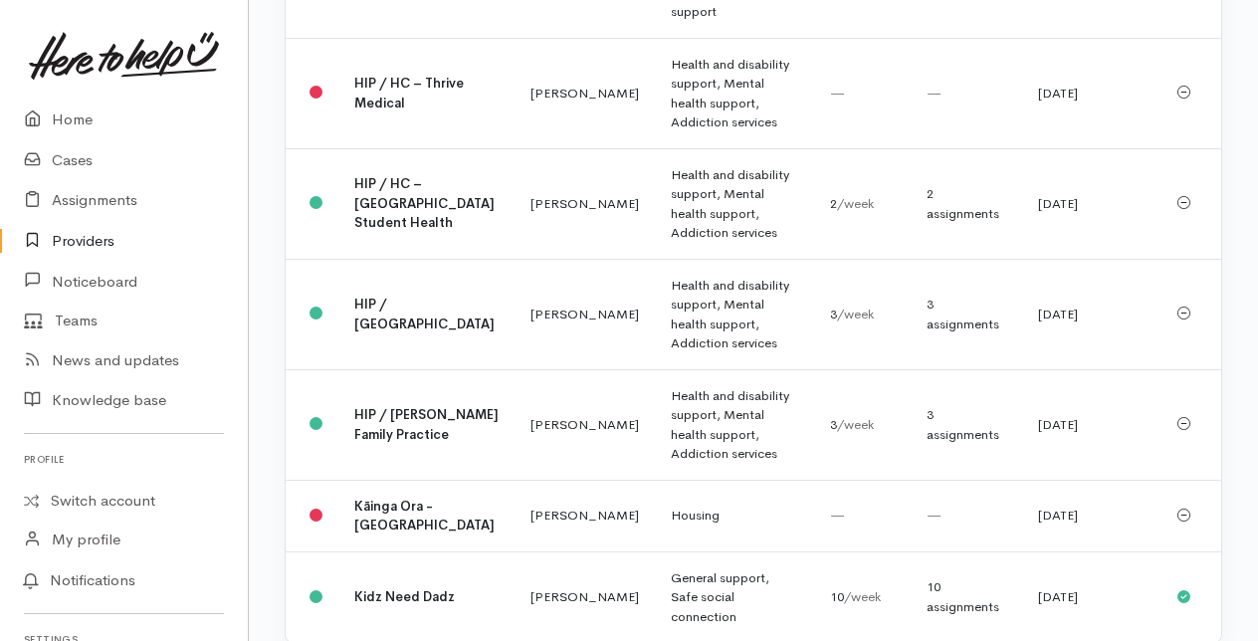
scroll to position [5173, 0]
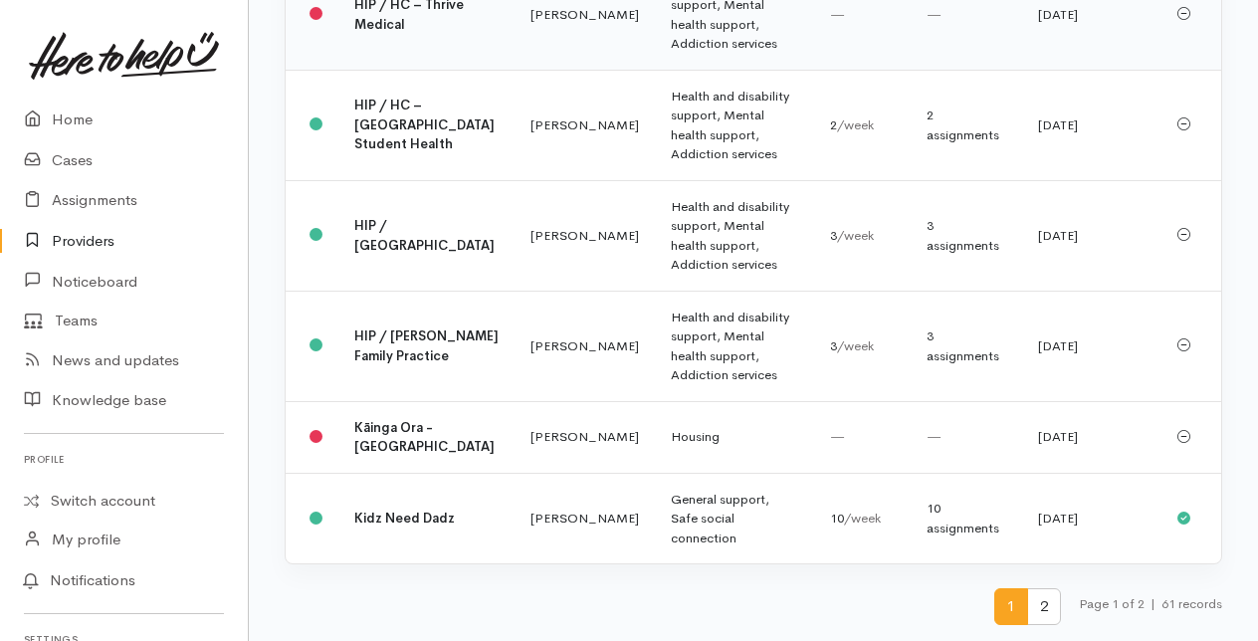
click at [406, 70] on td "HIP / HC – Thrive Medical" at bounding box center [426, 14] width 176 height 110
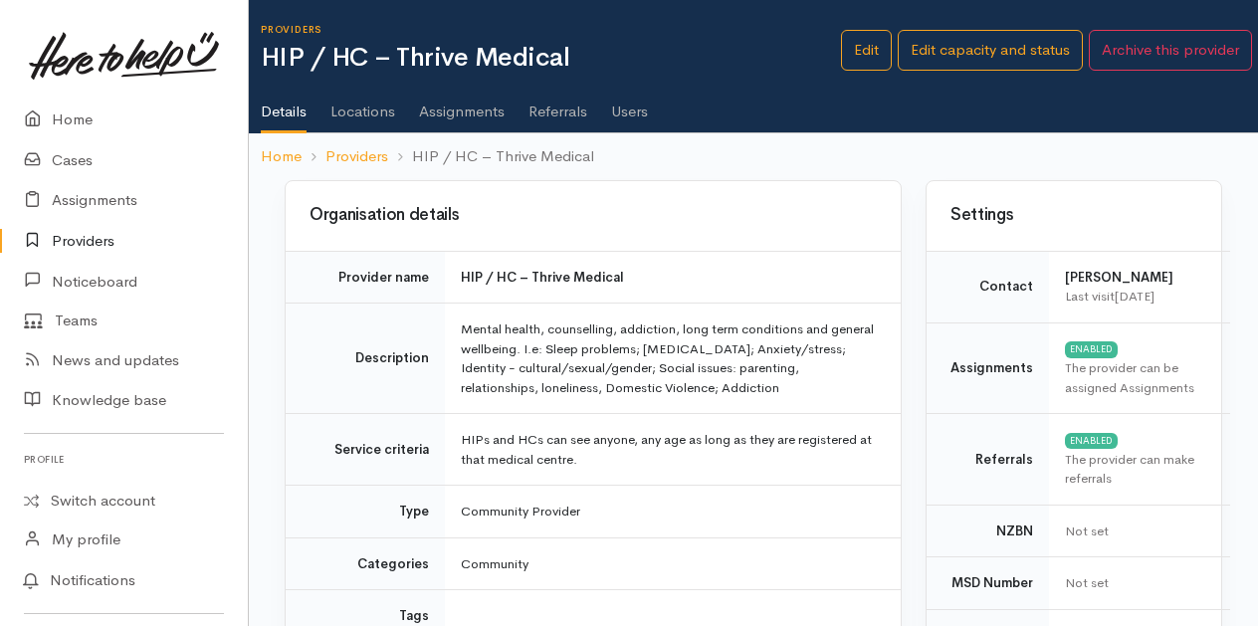
click at [642, 108] on link "Users" at bounding box center [629, 105] width 37 height 56
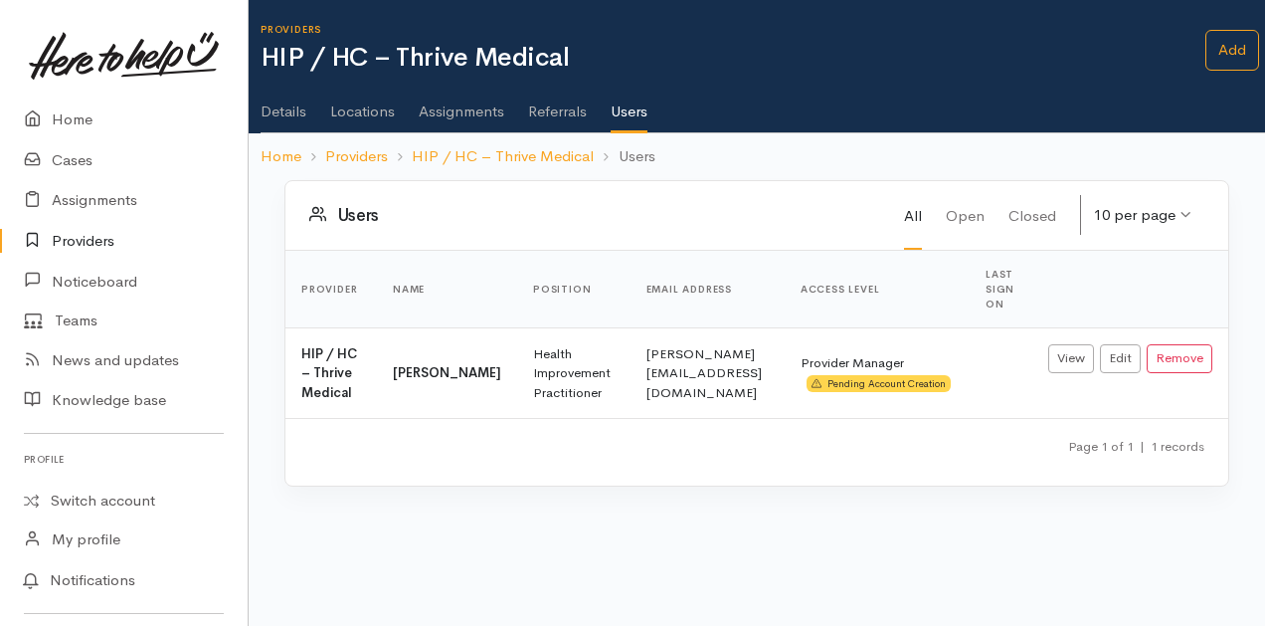
click at [98, 240] on link "Providers" at bounding box center [124, 241] width 248 height 41
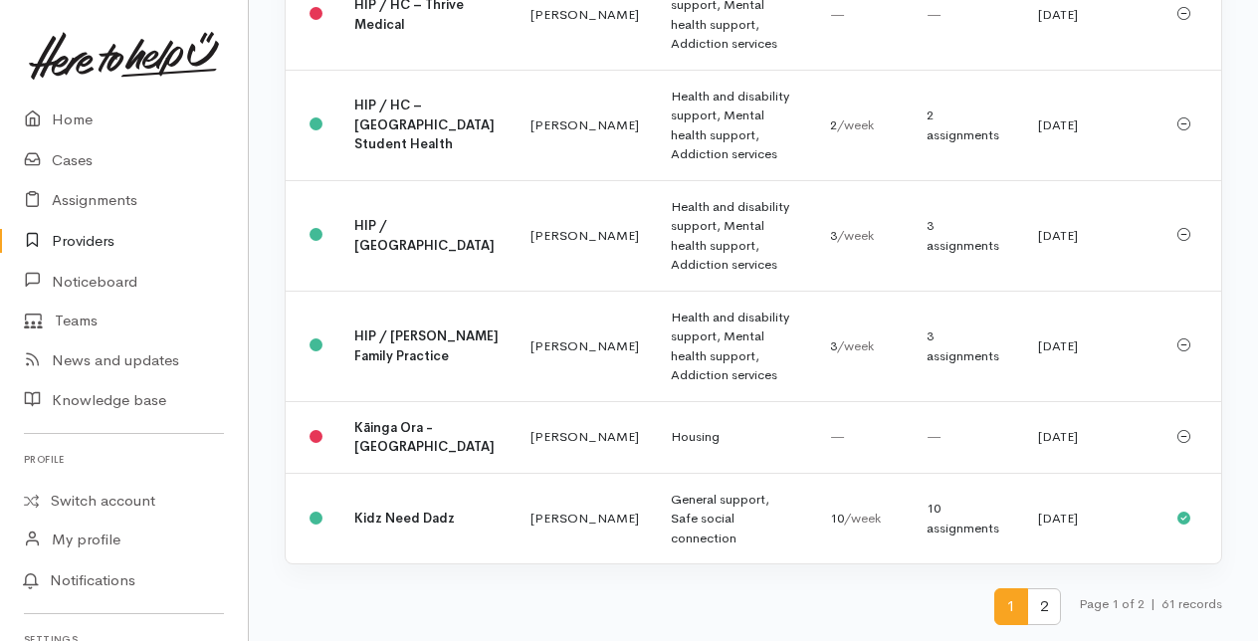
scroll to position [5500, 0]
click at [1040, 613] on span "2" at bounding box center [1044, 606] width 34 height 37
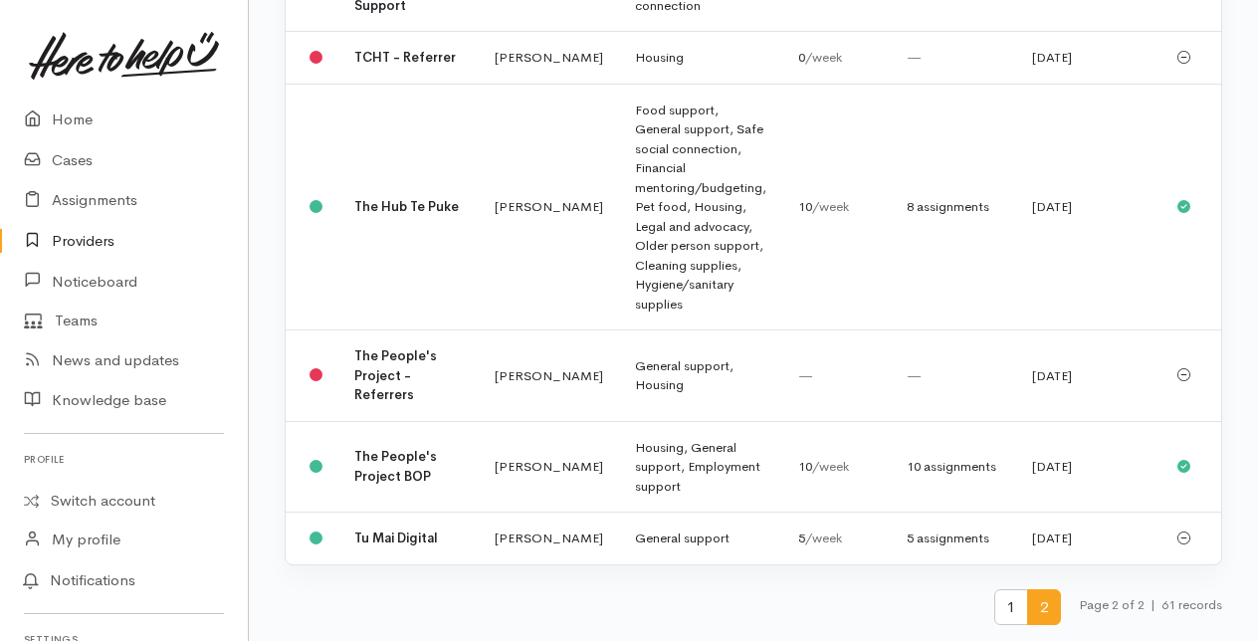
scroll to position [1206, 0]
click at [80, 114] on link "Home" at bounding box center [124, 119] width 248 height 41
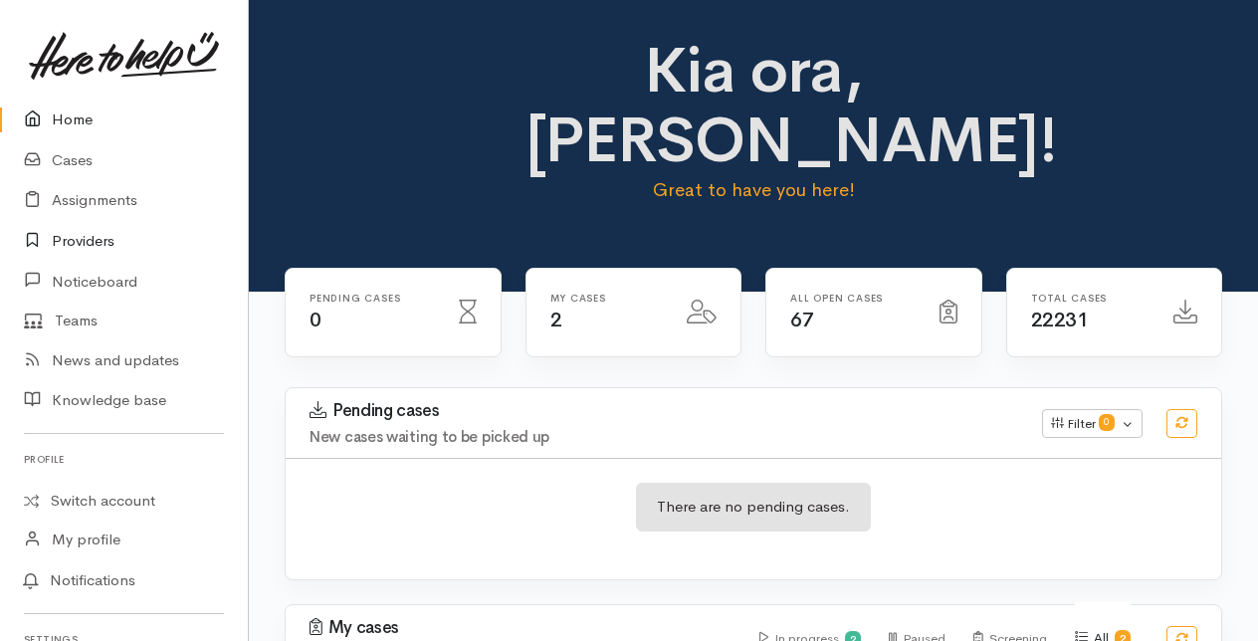
click at [76, 243] on link "Providers" at bounding box center [124, 241] width 248 height 41
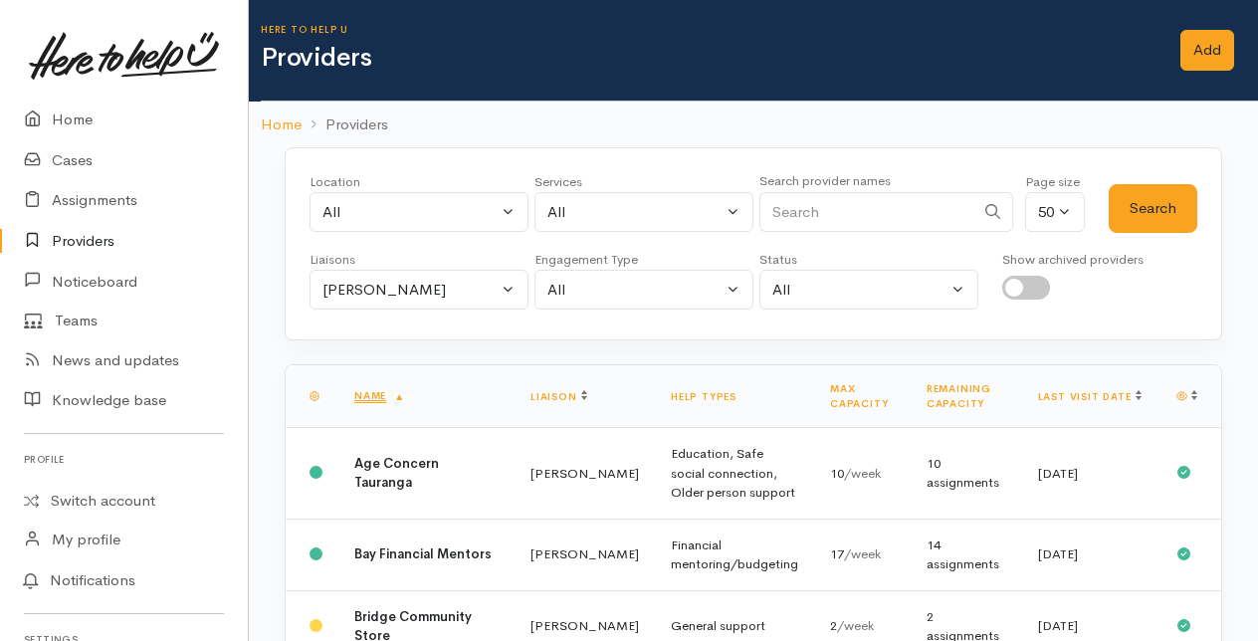
click at [1026, 285] on input "checkbox" at bounding box center [1026, 288] width 48 height 24
checkbox input "true"
click at [784, 213] on input "Search" at bounding box center [866, 212] width 215 height 41
type input "solomon"
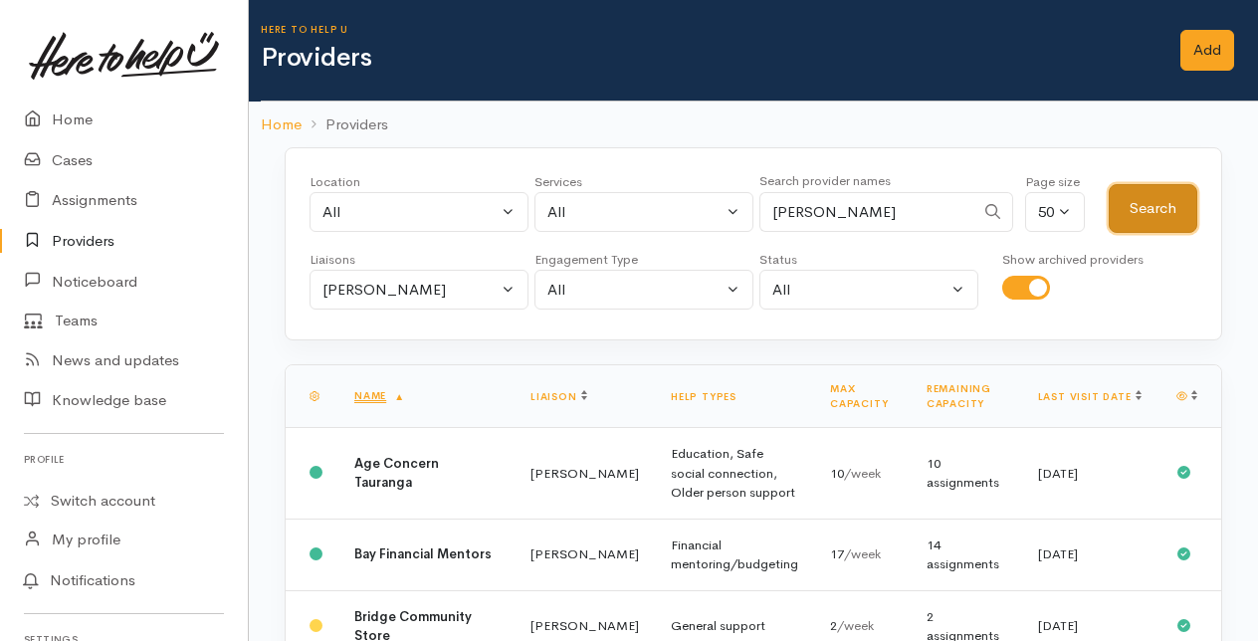
click at [1140, 204] on button "Search" at bounding box center [1152, 208] width 89 height 49
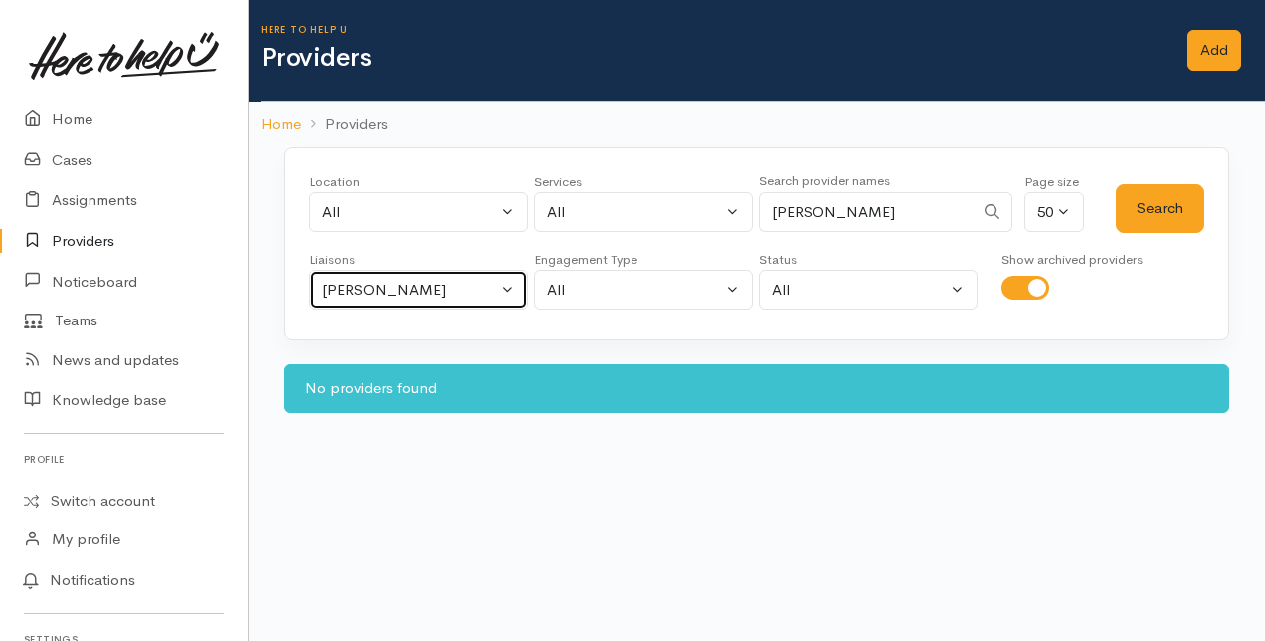
click at [511, 288] on button "Amanda Gabb" at bounding box center [418, 290] width 219 height 41
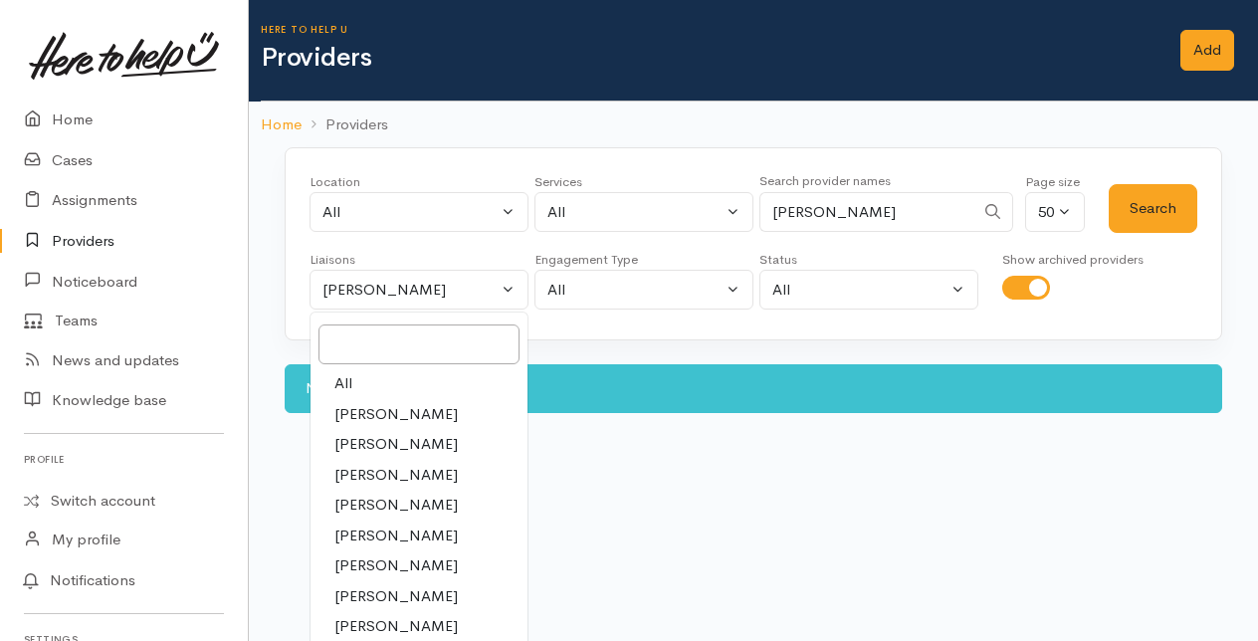
click at [388, 369] on link "All" at bounding box center [418, 383] width 217 height 31
select select "null"
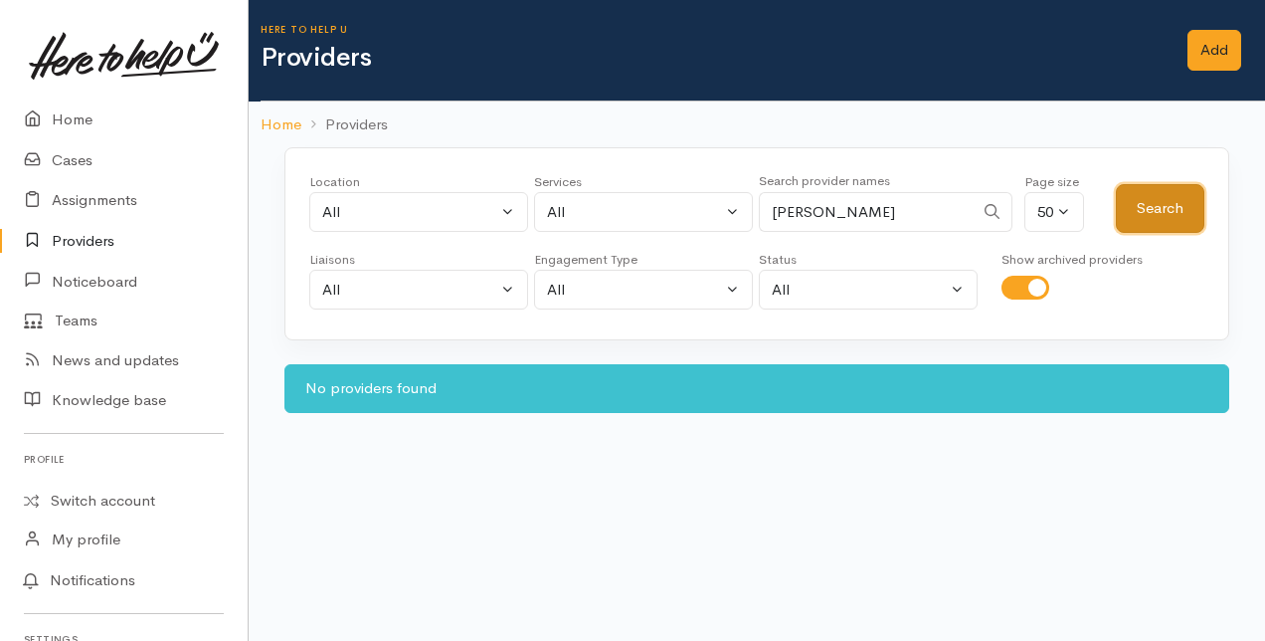
click at [1170, 202] on button "Search" at bounding box center [1160, 208] width 89 height 49
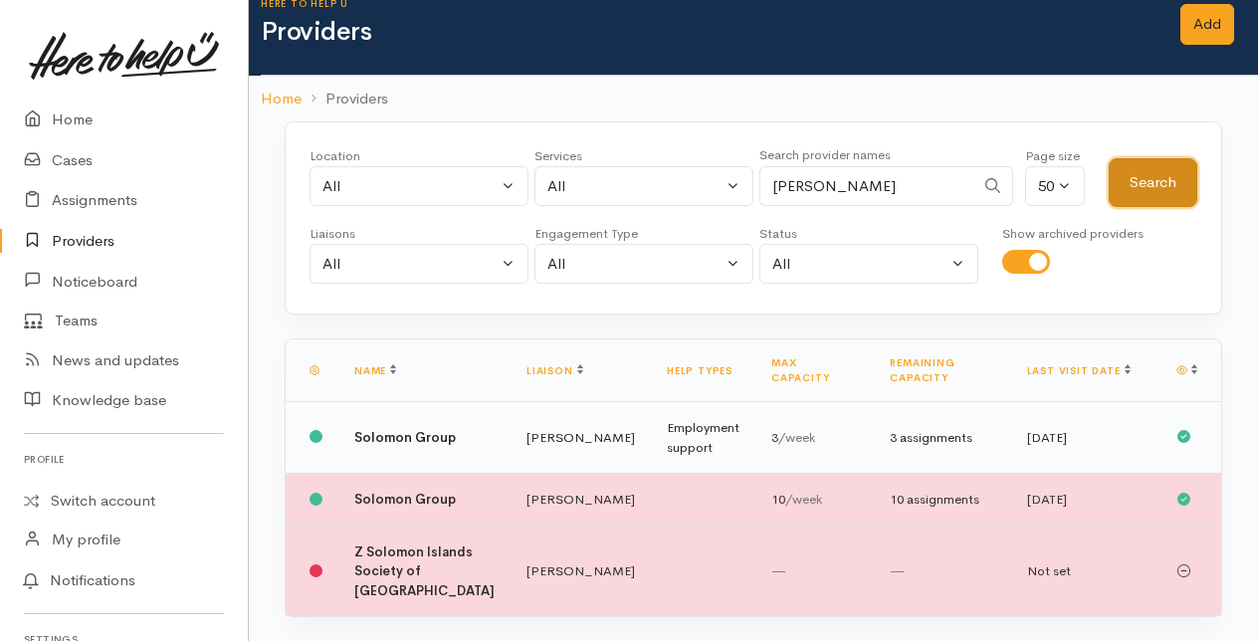
scroll to position [40, 0]
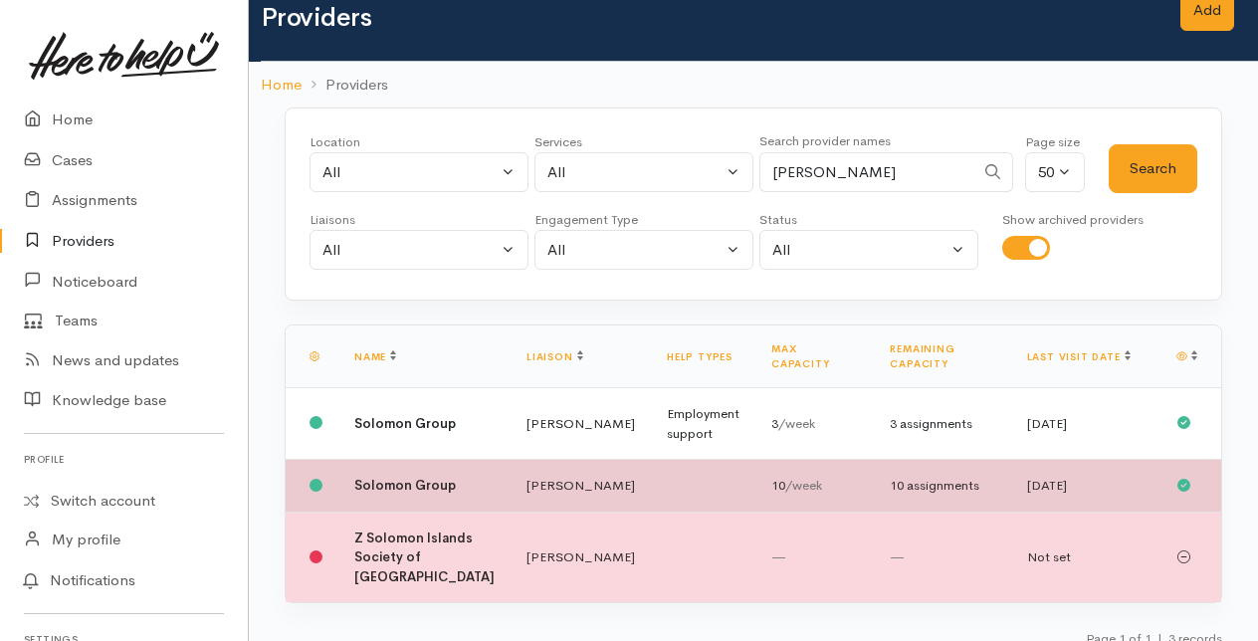
click at [396, 477] on b "Solomon Group" at bounding box center [404, 485] width 101 height 17
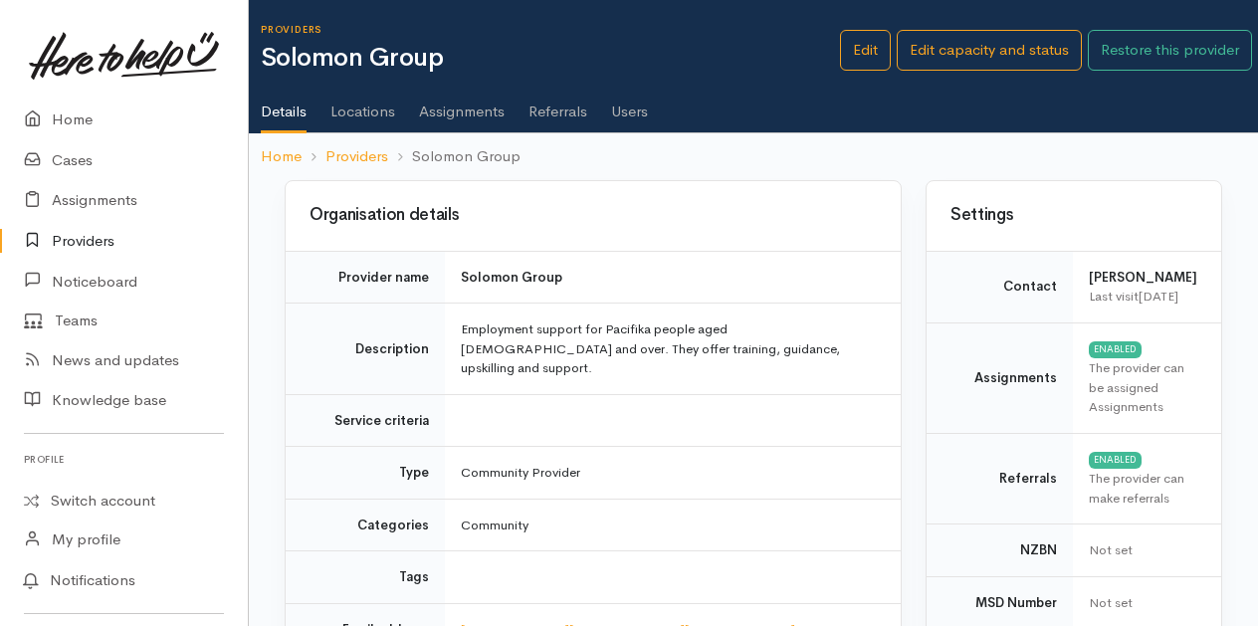
click at [633, 111] on link "Users" at bounding box center [629, 105] width 37 height 56
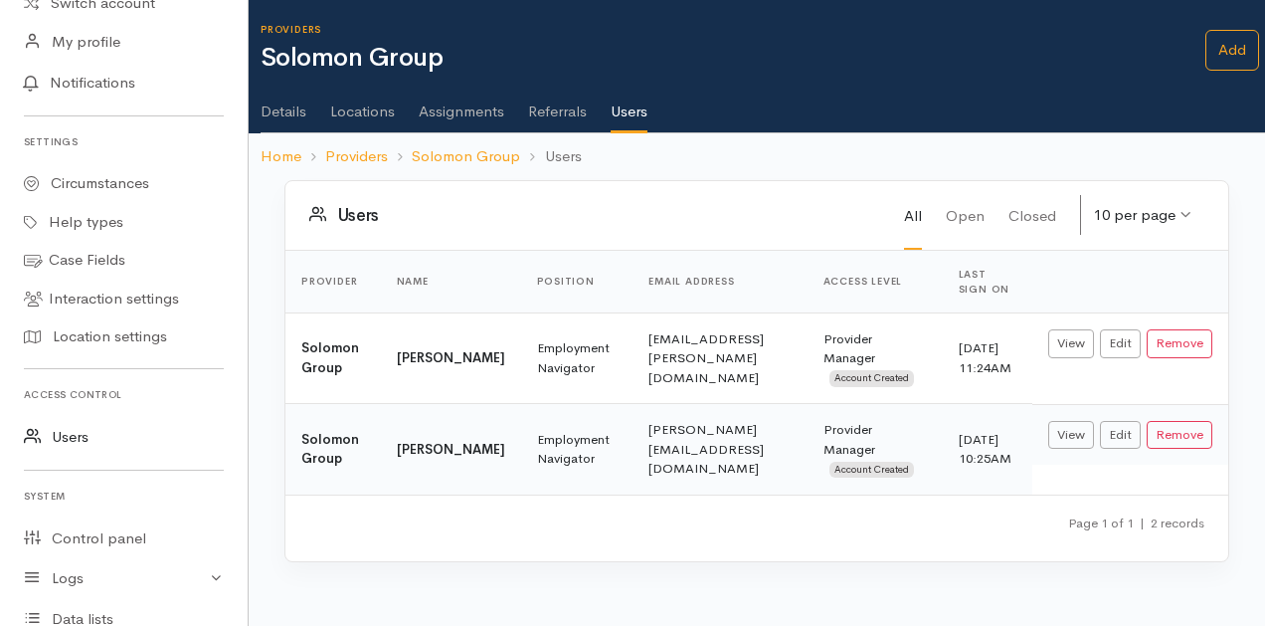
scroll to position [627, 0]
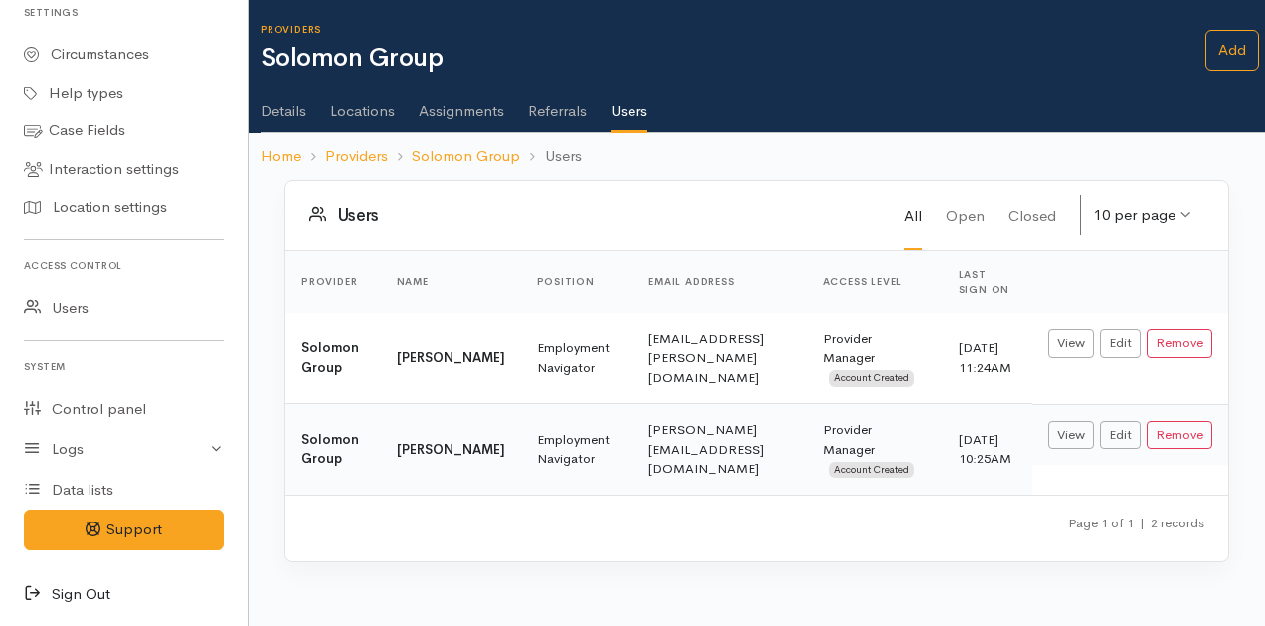
click at [27, 592] on icon at bounding box center [38, 594] width 28 height 25
